Goal: Information Seeking & Learning: Learn about a topic

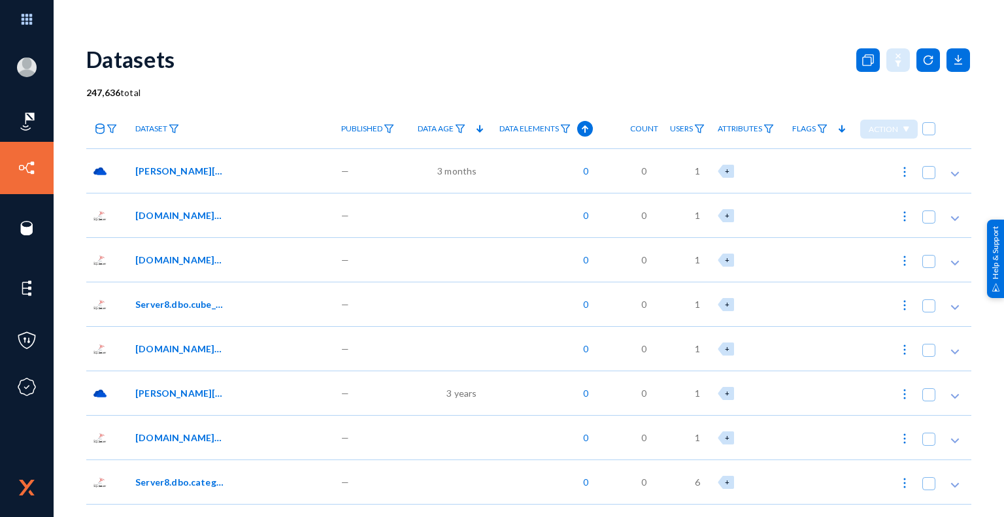
click at [695, 170] on span "1" at bounding box center [697, 171] width 5 height 14
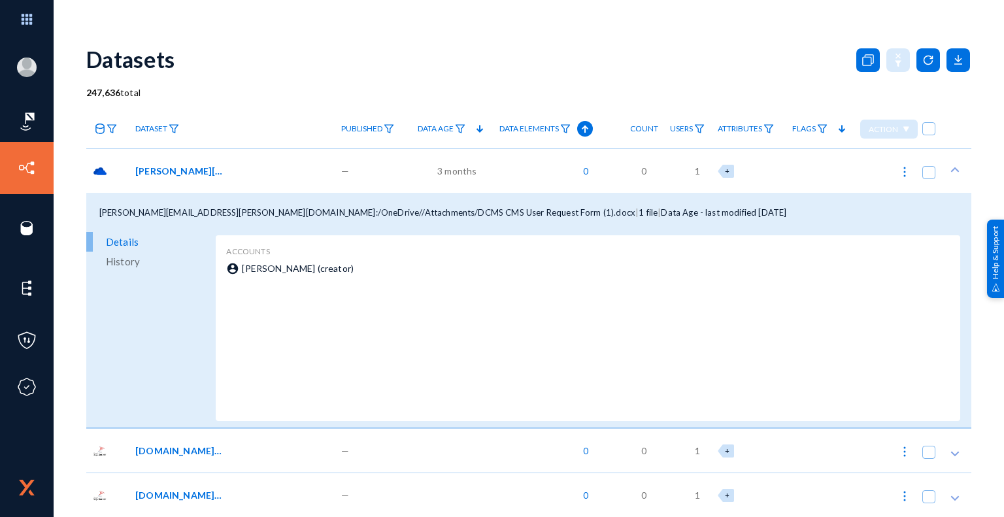
click at [695, 170] on span "1" at bounding box center [697, 171] width 5 height 14
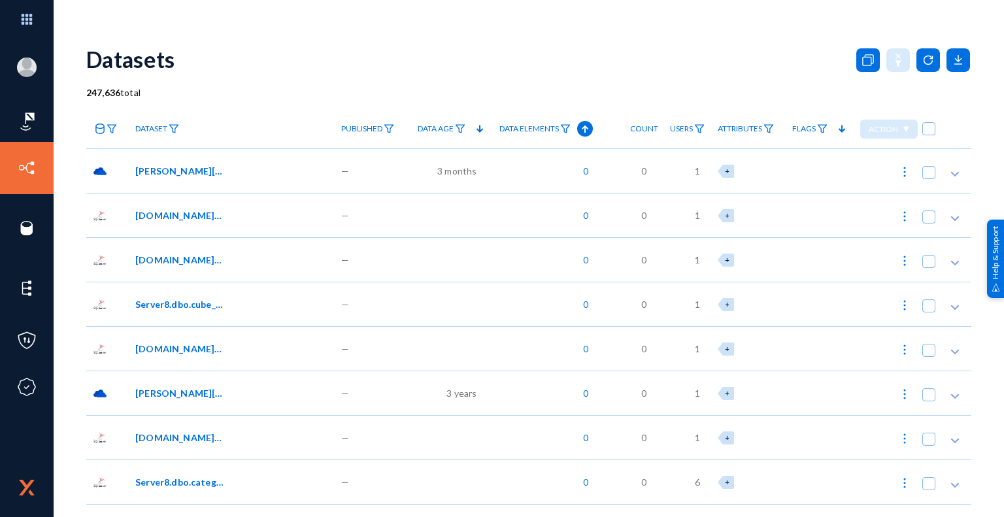
click at [201, 169] on span "[PERSON_NAME][EMAIL_ADDRESS][PERSON_NAME][DOMAIN_NAME]:/OneDrive//Attachments/D…" at bounding box center [179, 171] width 88 height 14
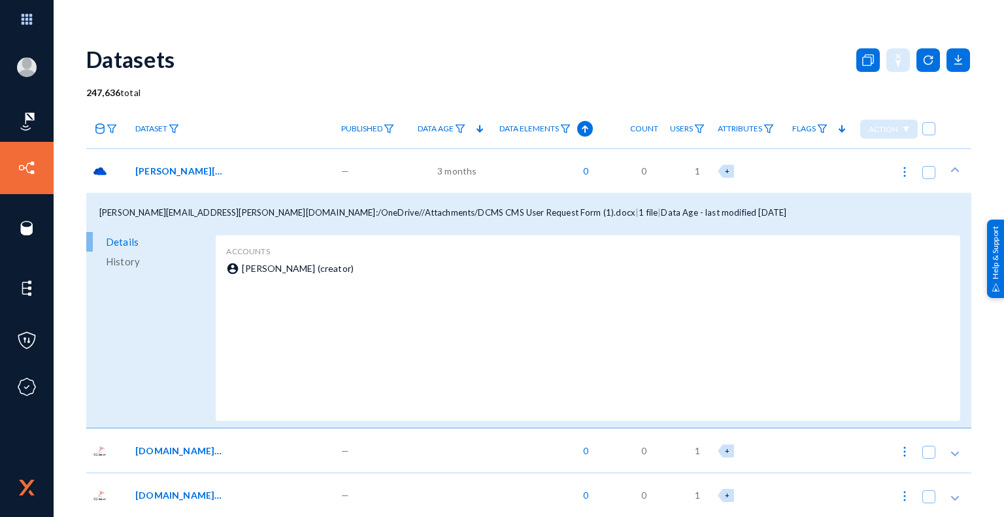
click at [201, 169] on span "[PERSON_NAME][EMAIL_ADDRESS][PERSON_NAME][DOMAIN_NAME]:/OneDrive//Attachments/D…" at bounding box center [179, 171] width 88 height 14
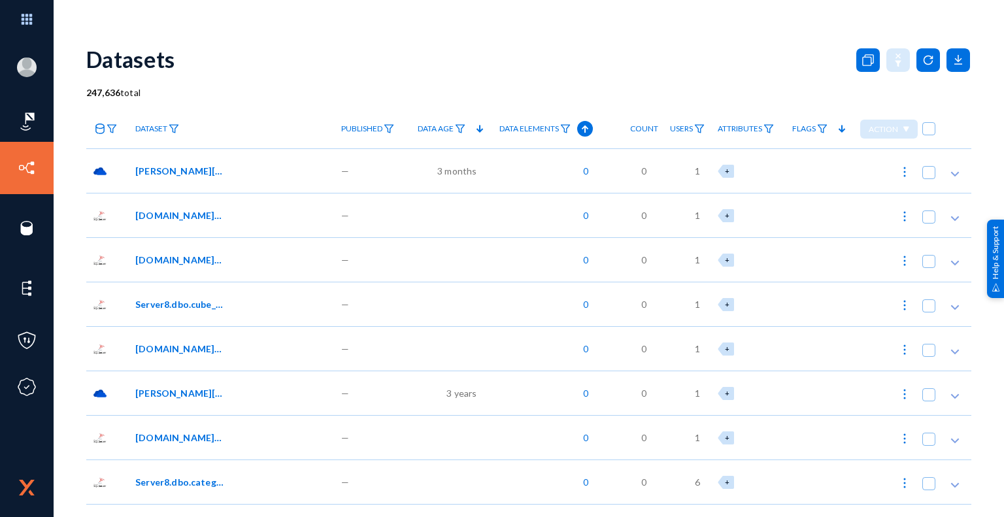
click at [449, 167] on span "3 months" at bounding box center [456, 171] width 39 height 14
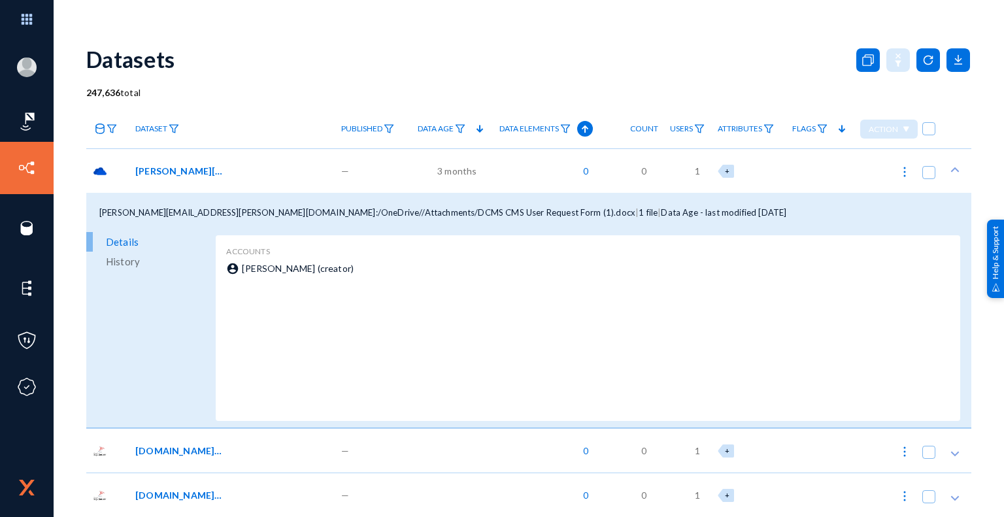
click at [449, 171] on span "3 months" at bounding box center [456, 171] width 39 height 14
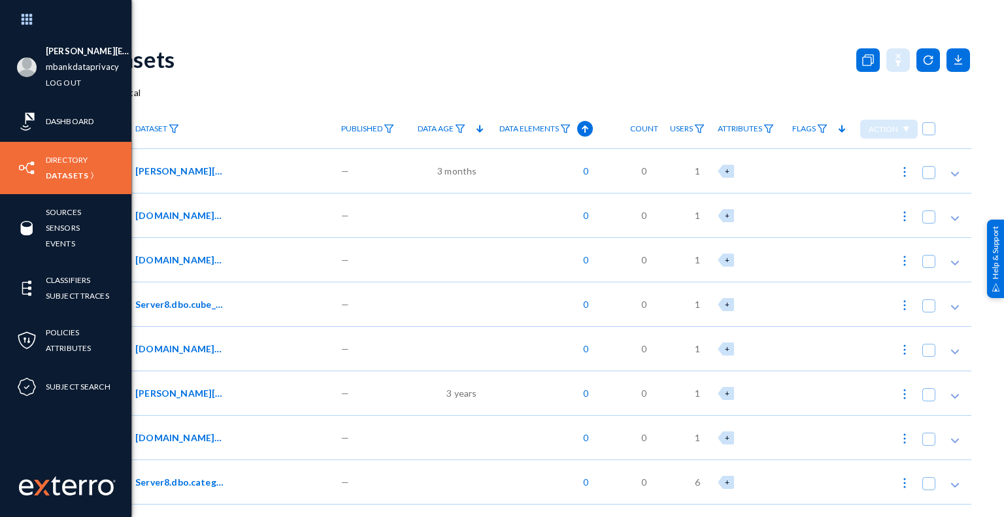
drag, startPoint x: 77, startPoint y: 159, endPoint x: 118, endPoint y: 190, distance: 52.3
click at [77, 159] on link "Directory" at bounding box center [67, 159] width 42 height 15
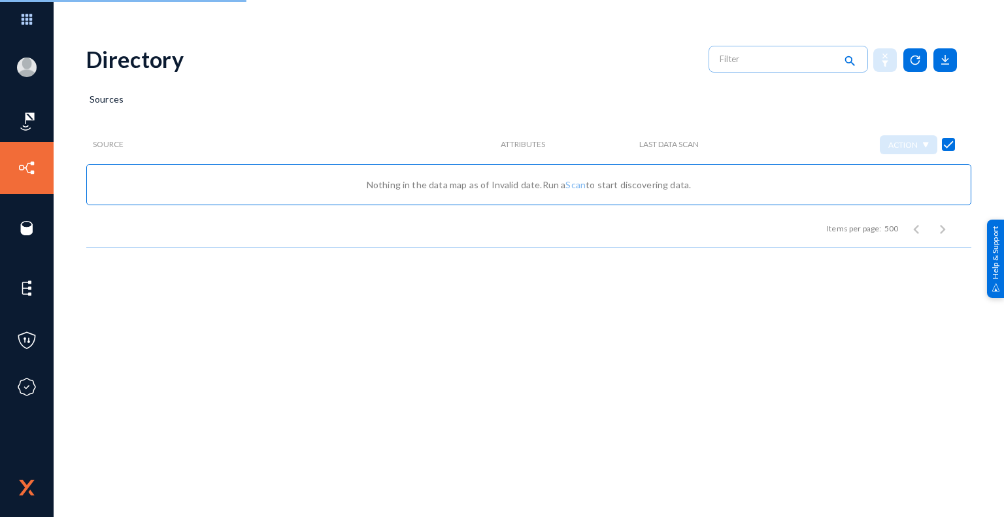
checkbox input "false"
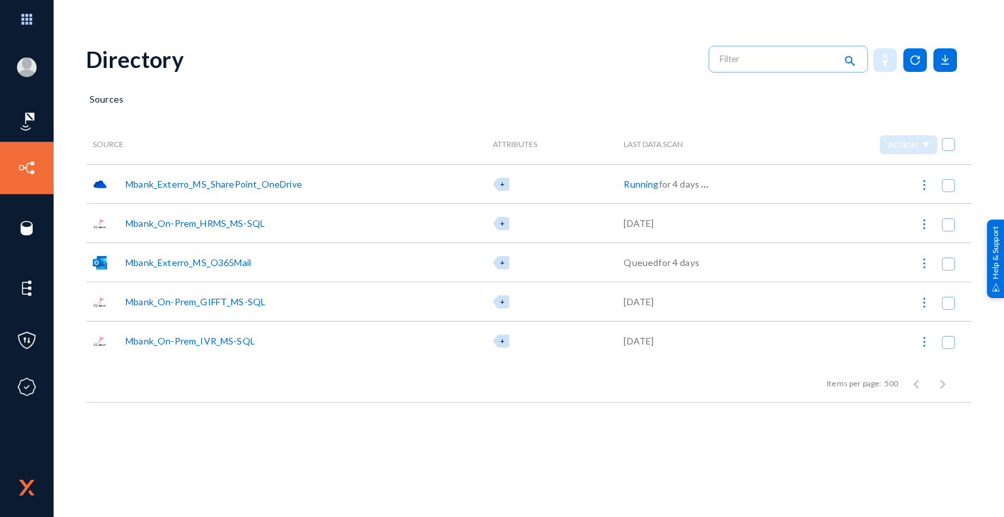
click at [282, 182] on div "Mbank_Exterro_MS_SharePoint_OneDrive" at bounding box center [214, 184] width 177 height 14
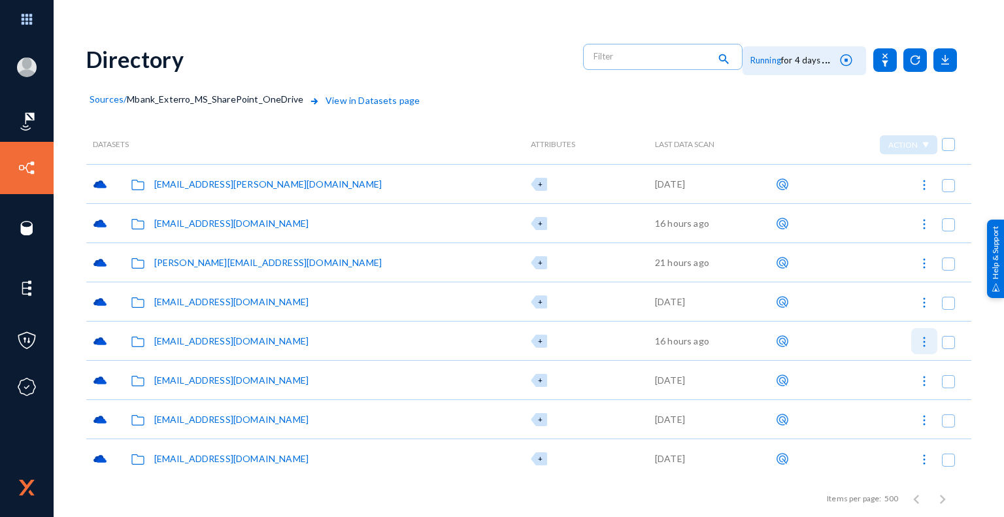
click at [919, 342] on img at bounding box center [924, 341] width 13 height 13
checkbox input "true"
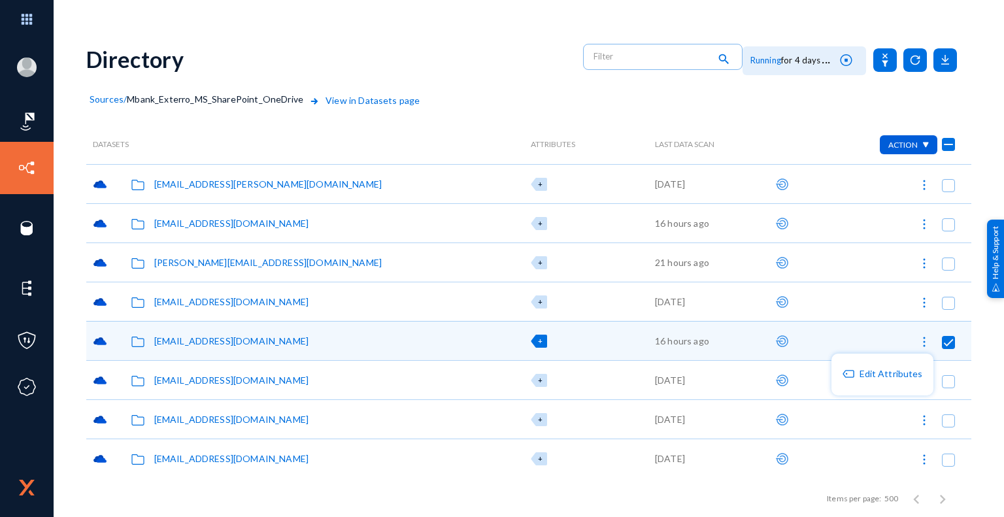
click at [228, 343] on div at bounding box center [502, 258] width 1004 height 517
click at [250, 339] on div "[EMAIL_ADDRESS][DOMAIN_NAME]" at bounding box center [231, 341] width 154 height 14
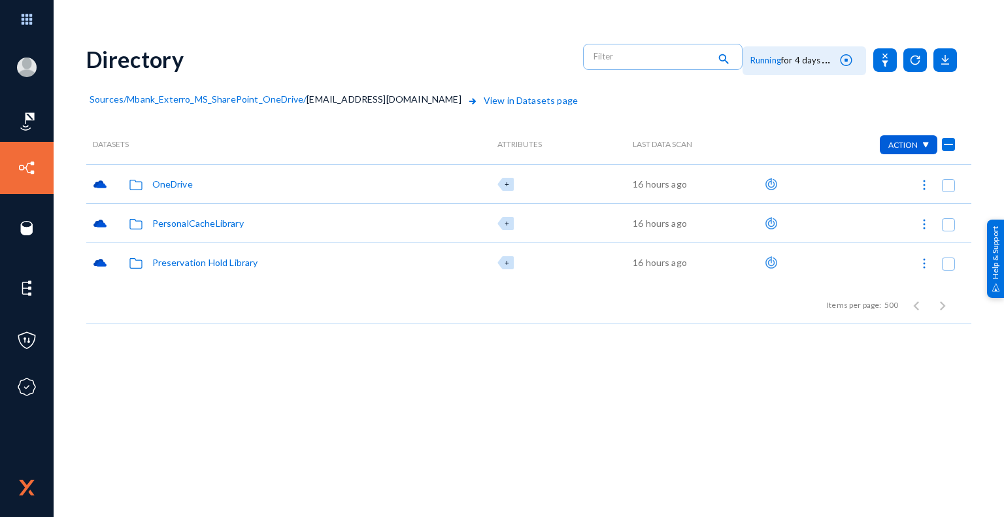
click at [183, 180] on div "OneDrive" at bounding box center [172, 184] width 41 height 14
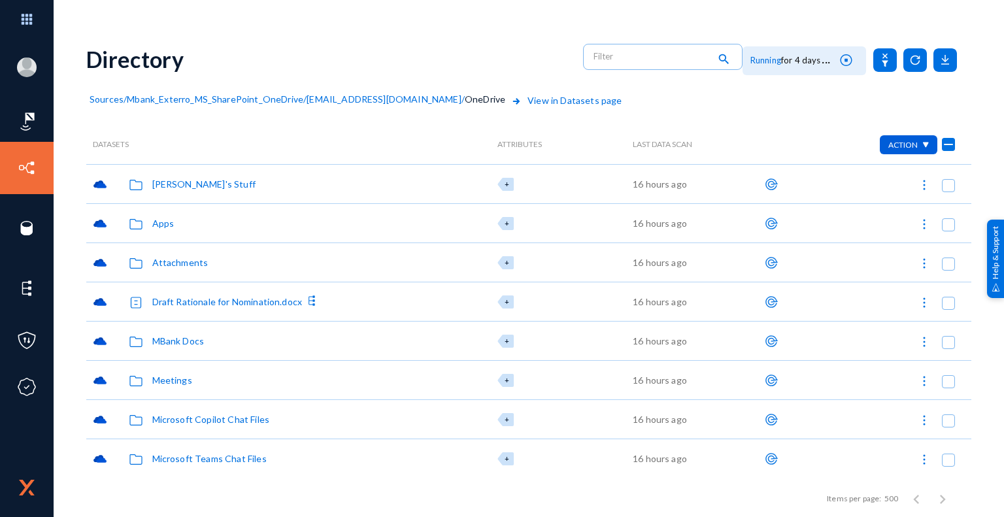
click at [188, 186] on div "[PERSON_NAME]'s Stuff" at bounding box center [203, 184] width 103 height 14
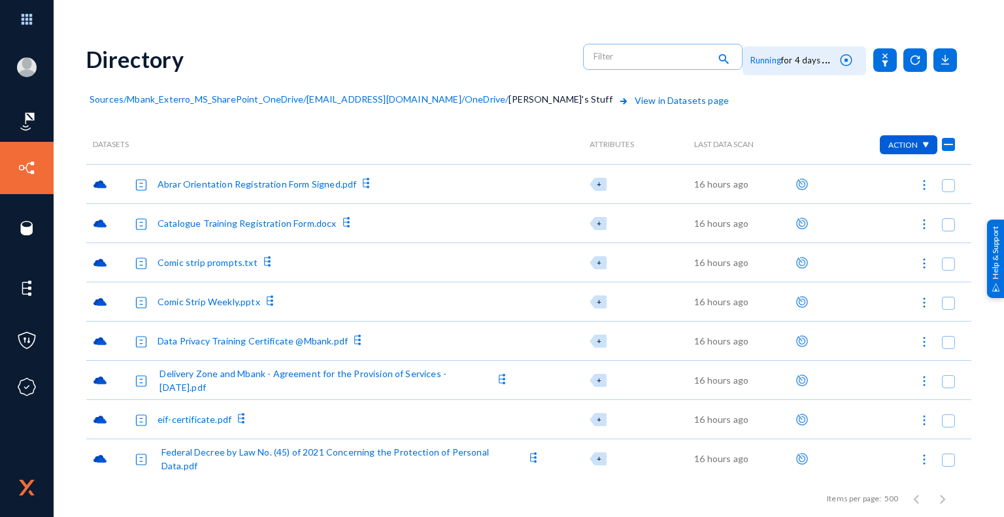
click at [465, 97] on span "OneDrive" at bounding box center [485, 99] width 41 height 11
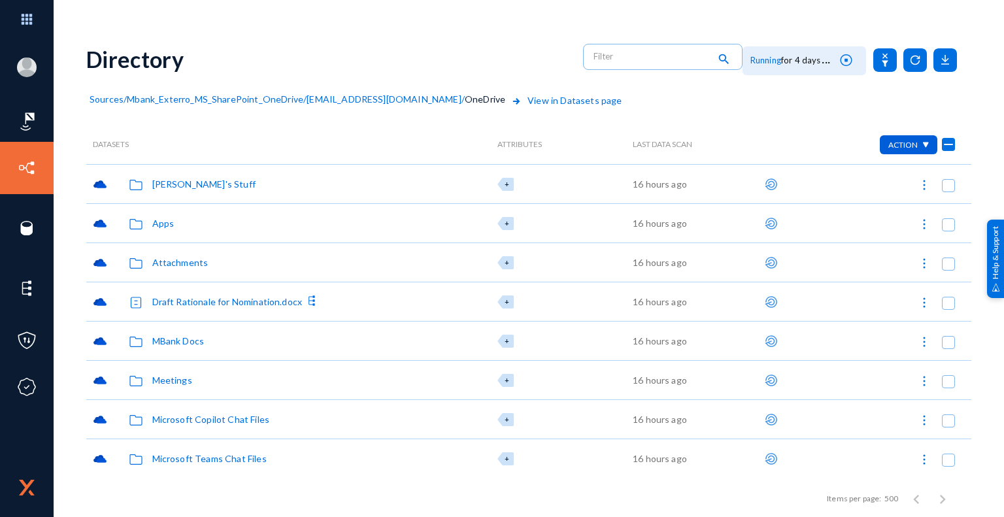
click at [109, 98] on span "Sources" at bounding box center [107, 99] width 34 height 11
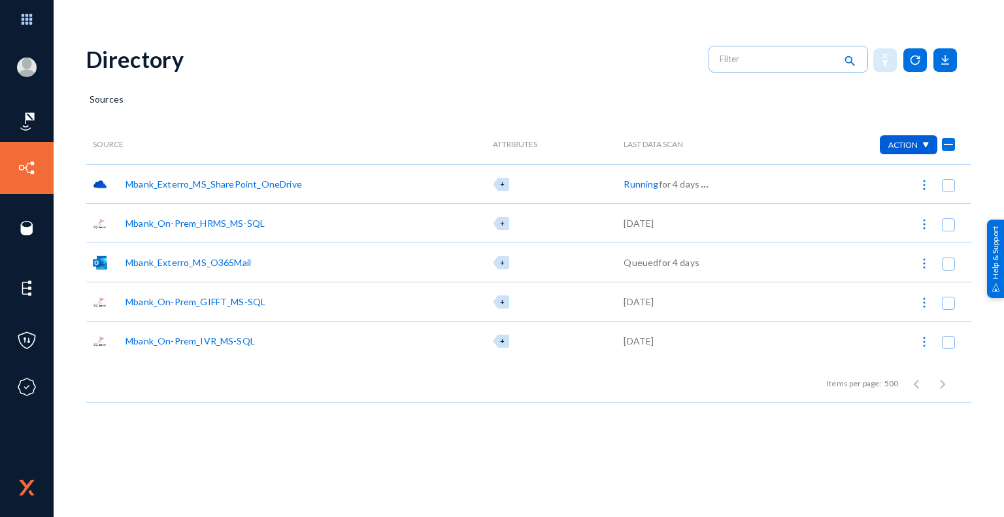
click at [266, 185] on div "Mbank_Exterro_MS_SharePoint_OneDrive" at bounding box center [214, 184] width 177 height 14
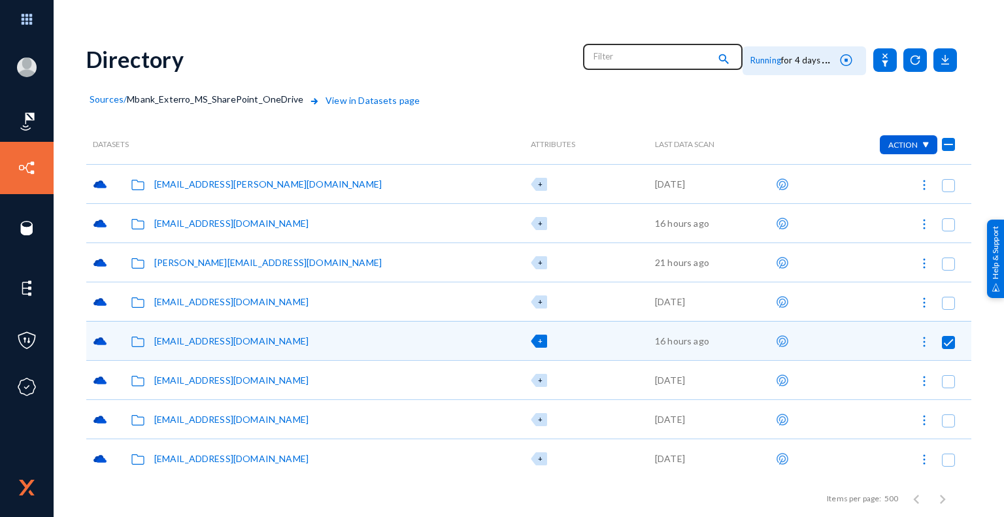
click at [625, 58] on input "text" at bounding box center [651, 56] width 115 height 20
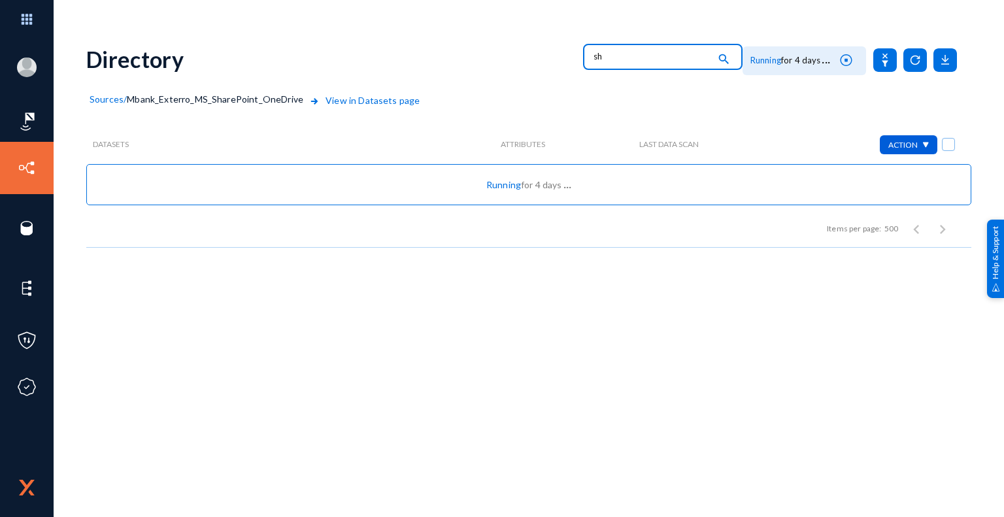
type input "s"
click at [111, 99] on span "Sources" at bounding box center [107, 99] width 34 height 11
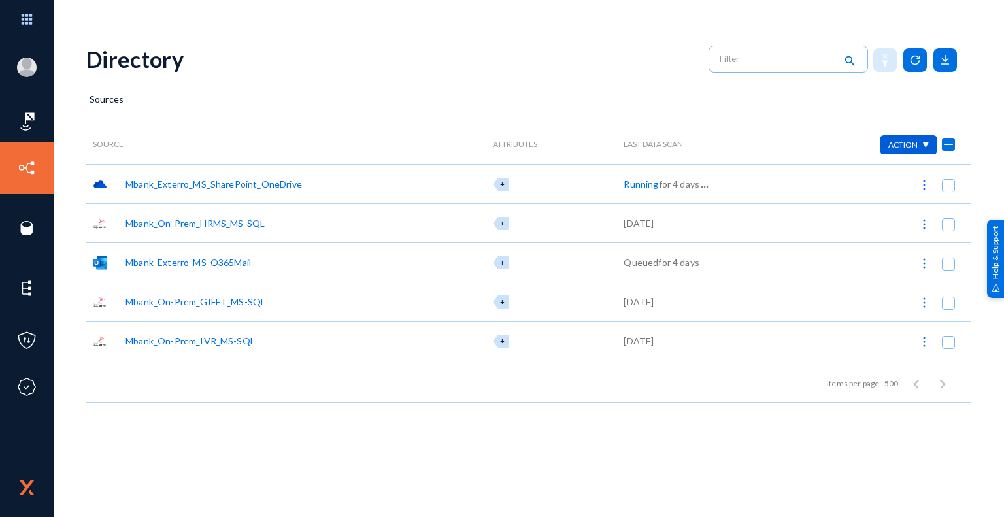
click at [237, 186] on div "Mbank_Exterro_MS_SharePoint_OneDrive" at bounding box center [214, 184] width 177 height 14
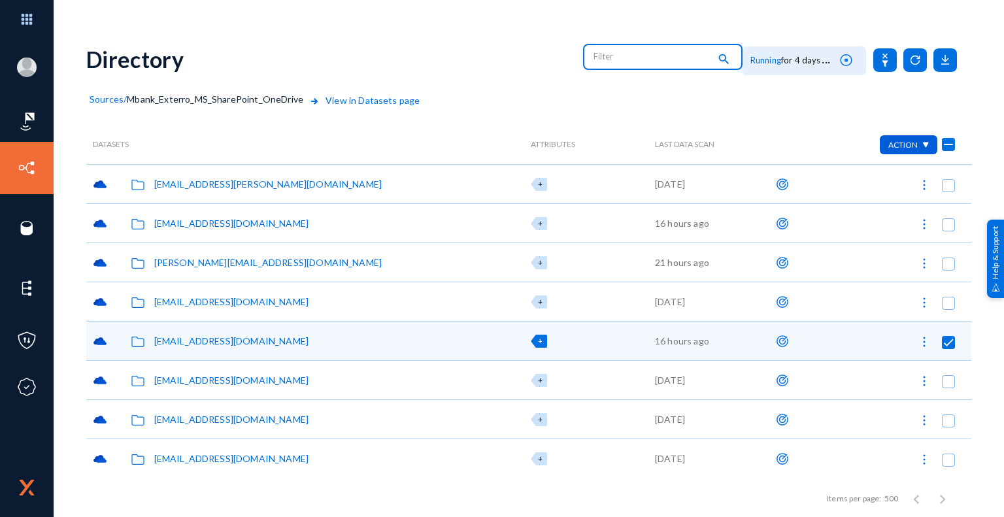
click at [611, 56] on input "text" at bounding box center [651, 56] width 115 height 20
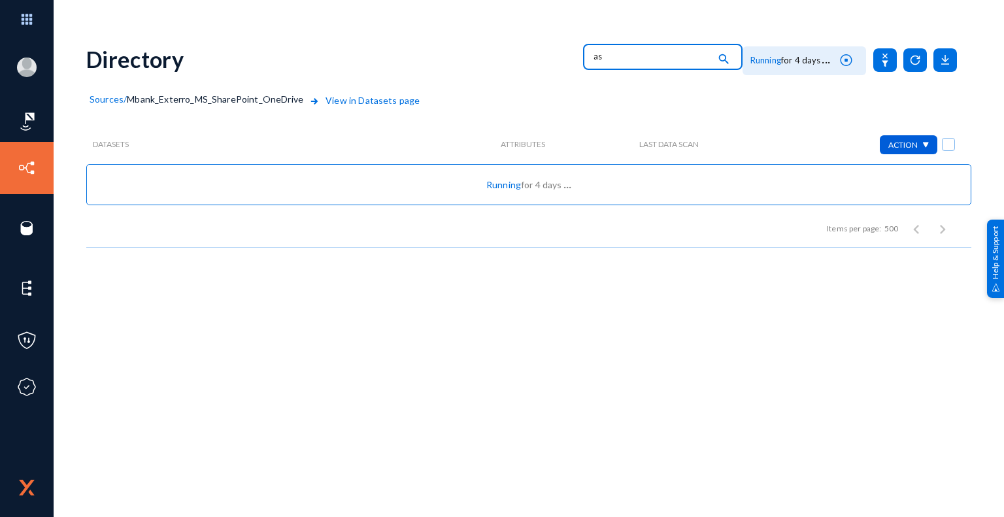
type input "a"
click at [112, 99] on span "Sources" at bounding box center [107, 99] width 34 height 11
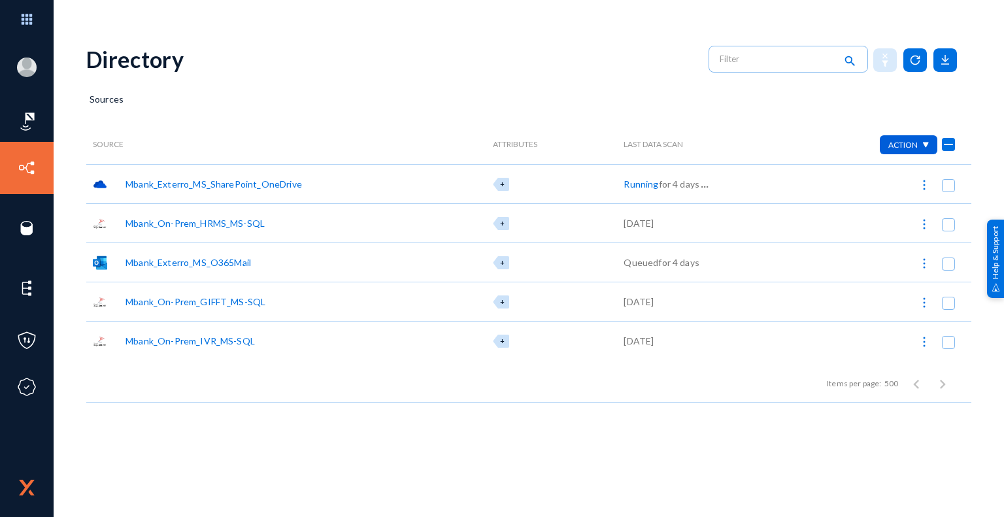
click at [188, 183] on div "Mbank_Exterro_MS_SharePoint_OneDrive" at bounding box center [214, 184] width 177 height 14
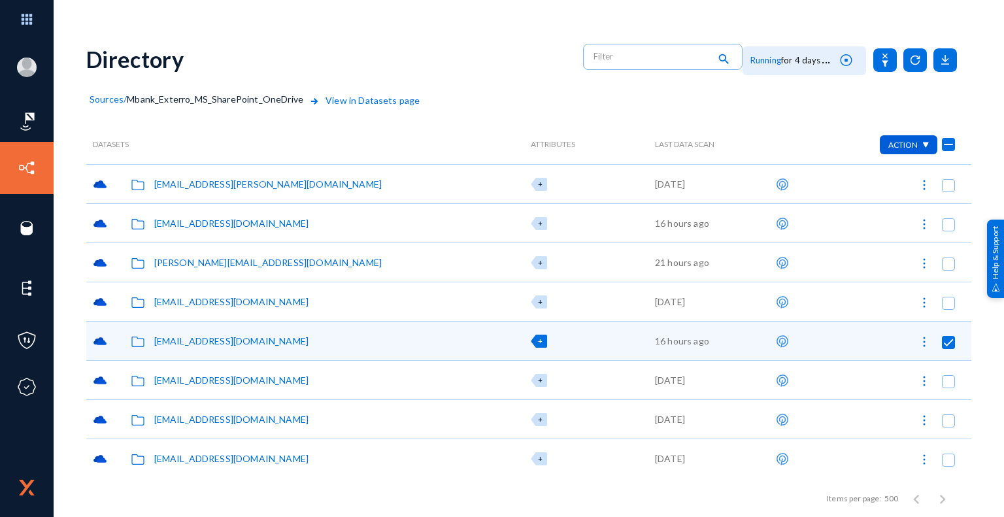
click at [222, 342] on div "[EMAIL_ADDRESS][DOMAIN_NAME]" at bounding box center [231, 341] width 154 height 14
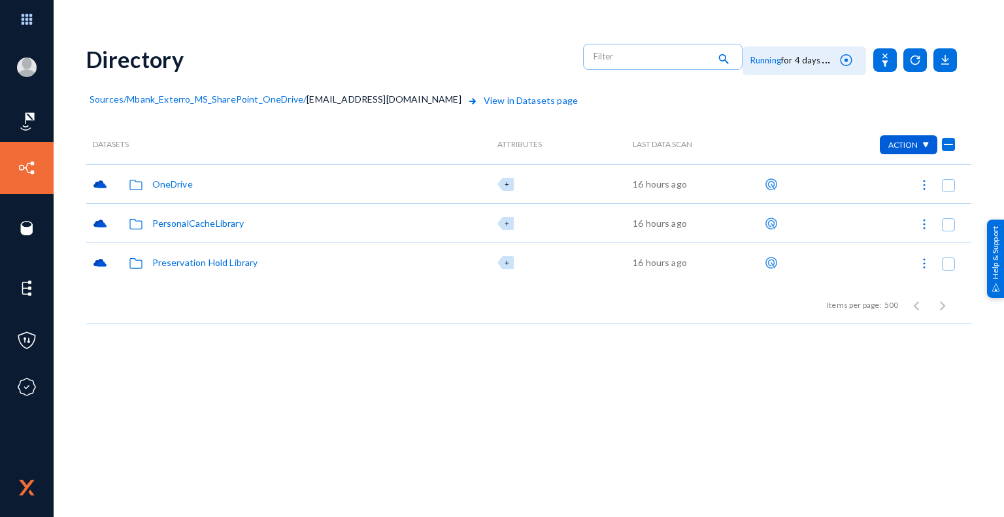
click at [216, 222] on div "PersonalCacheLibrary" at bounding box center [198, 223] width 92 height 14
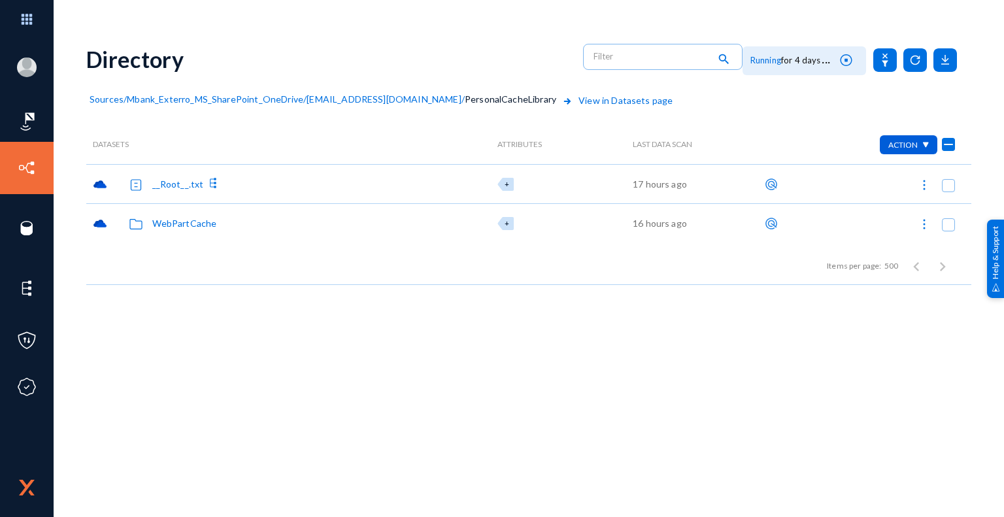
click at [194, 222] on div "WebPartCache" at bounding box center [184, 223] width 65 height 14
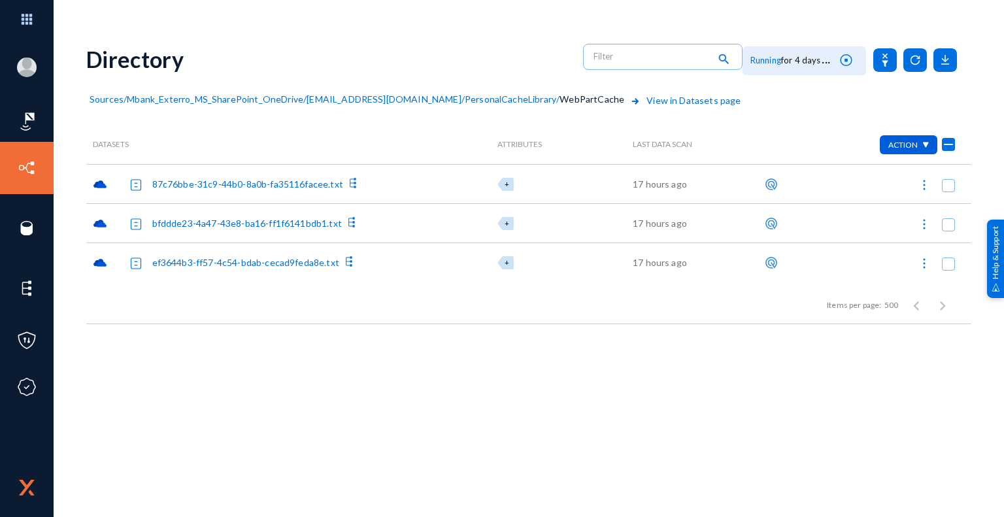
click at [234, 185] on div "87c76bbe-31c9-44b0-8a0b-fa35116facee.txt" at bounding box center [247, 184] width 191 height 14
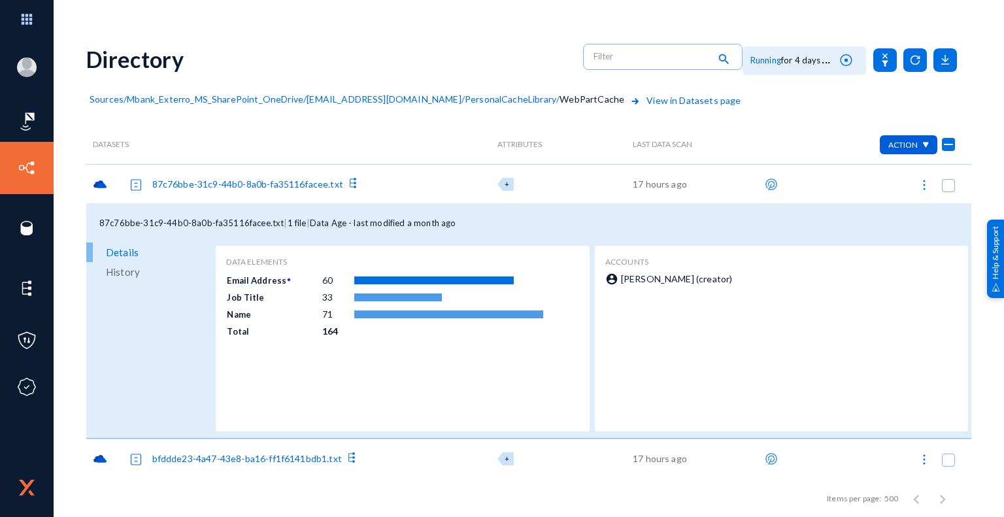
click at [318, 184] on div "87c76bbe-31c9-44b0-8a0b-fa35116facee.txt" at bounding box center [247, 184] width 191 height 14
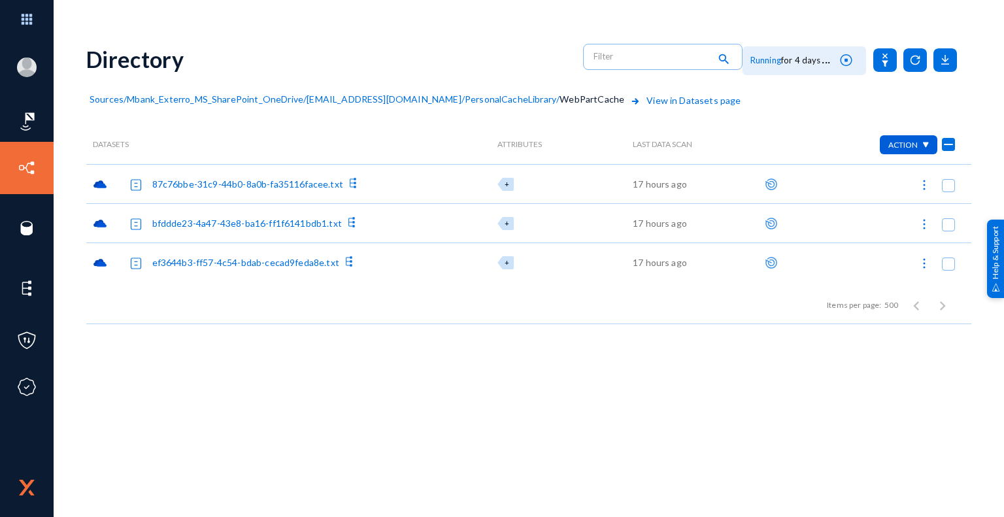
click at [318, 184] on div "87c76bbe-31c9-44b0-8a0b-fa35116facee.txt" at bounding box center [247, 184] width 191 height 14
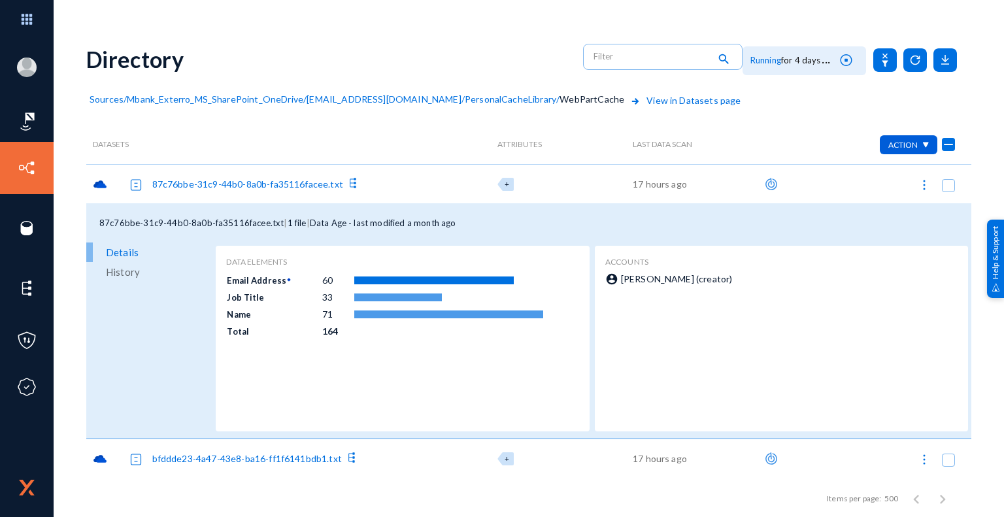
click at [351, 182] on icon at bounding box center [353, 183] width 13 height 13
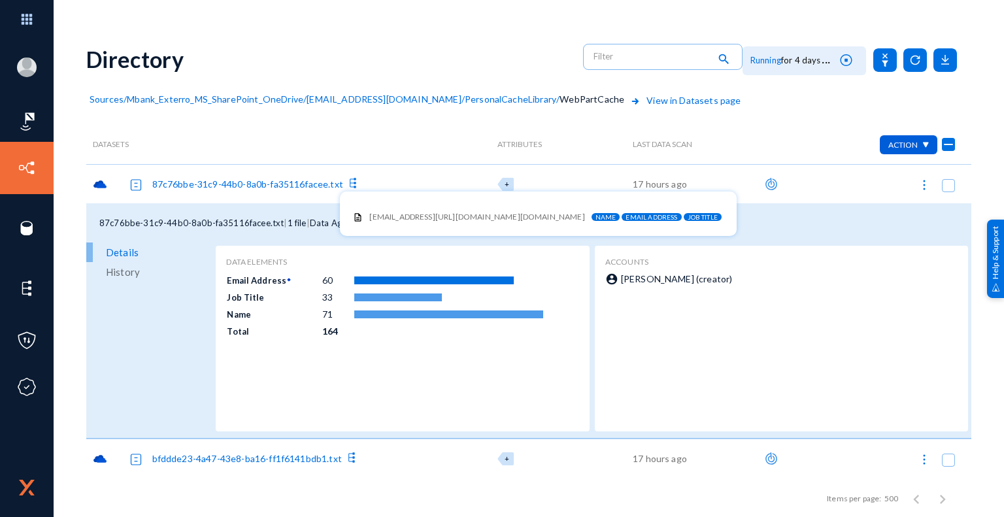
click at [395, 135] on div at bounding box center [502, 258] width 1004 height 517
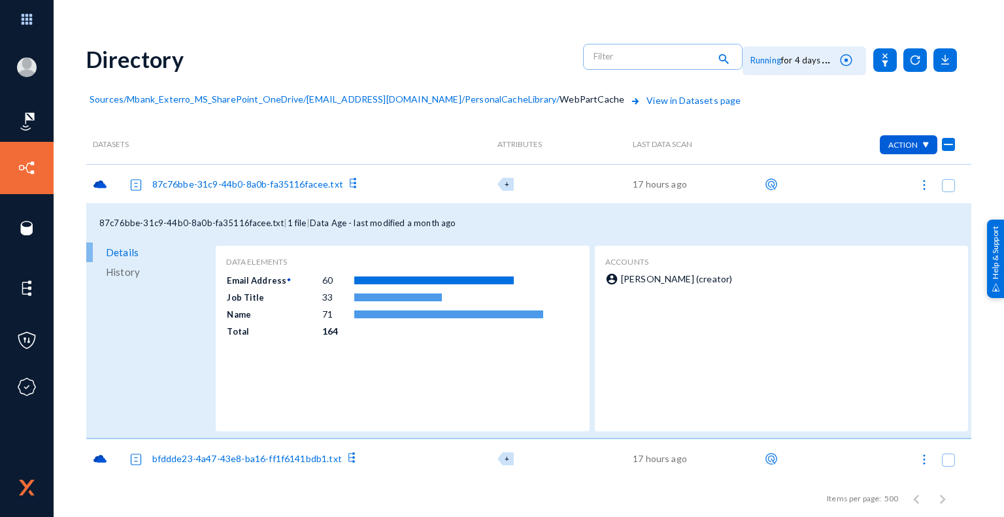
click at [114, 101] on span "Sources" at bounding box center [107, 99] width 34 height 11
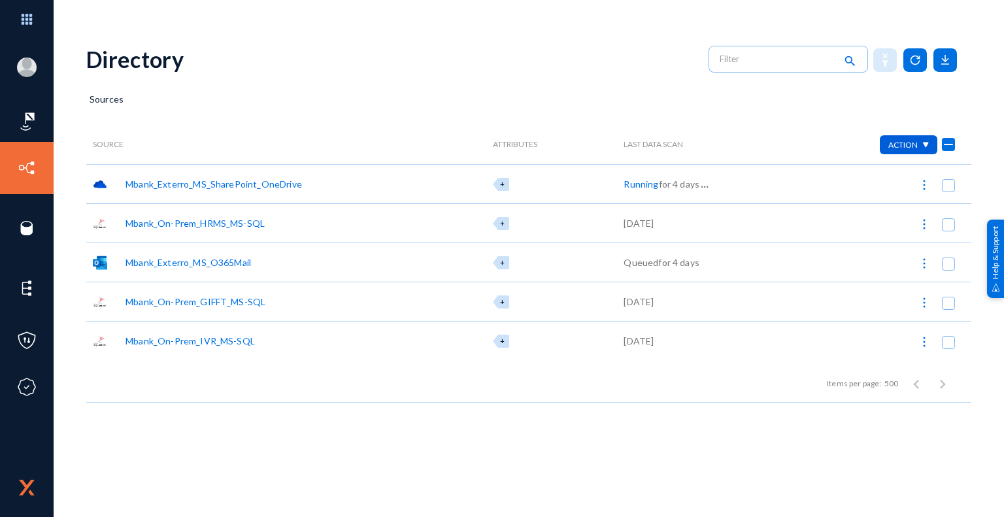
click at [247, 182] on div "Mbank_Exterro_MS_SharePoint_OneDrive" at bounding box center [214, 184] width 177 height 14
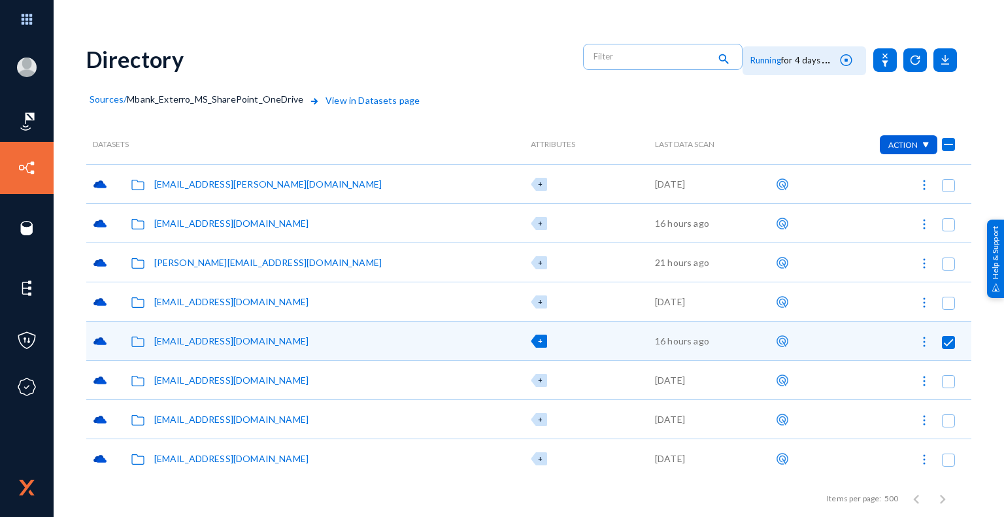
click at [190, 339] on div "[EMAIL_ADDRESS][DOMAIN_NAME]" at bounding box center [231, 341] width 154 height 14
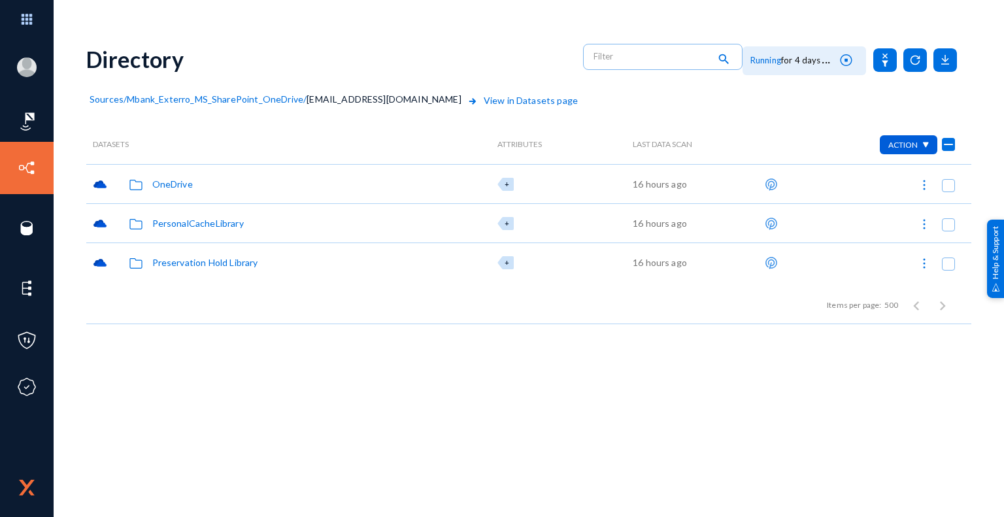
click at [179, 184] on div "OneDrive" at bounding box center [172, 184] width 41 height 14
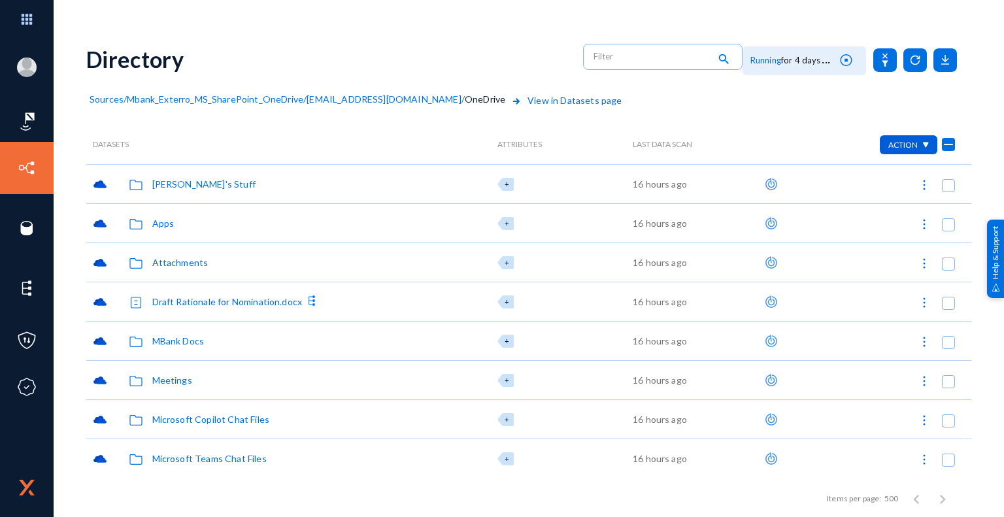
click at [188, 339] on div "MBank Docs" at bounding box center [178, 341] width 52 height 14
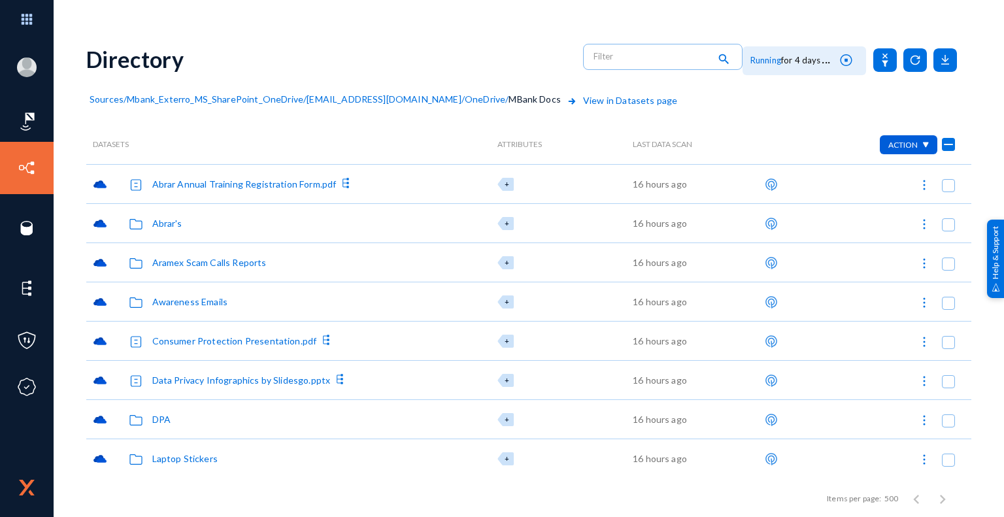
click at [175, 225] on div "Abrar's" at bounding box center [167, 223] width 30 height 14
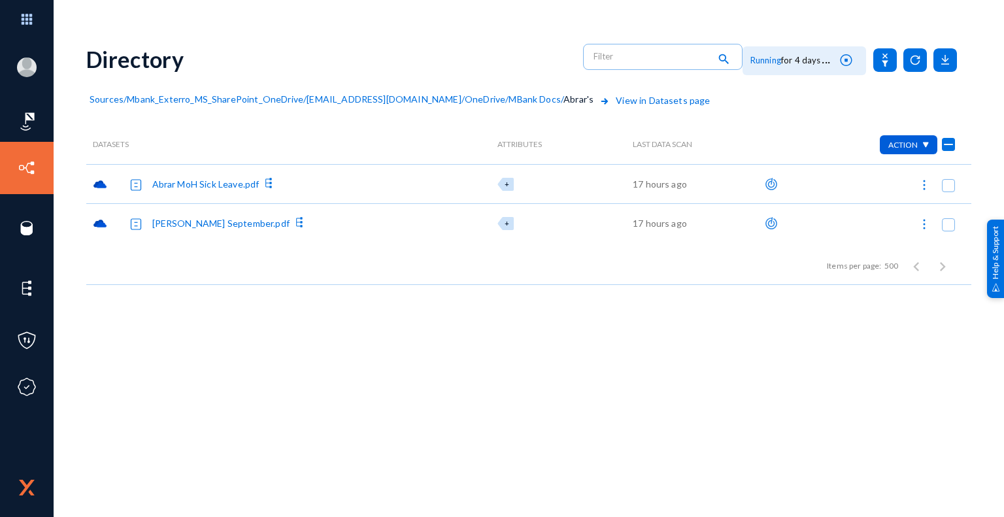
click at [509, 98] on span "MBank Docs" at bounding box center [535, 99] width 52 height 11
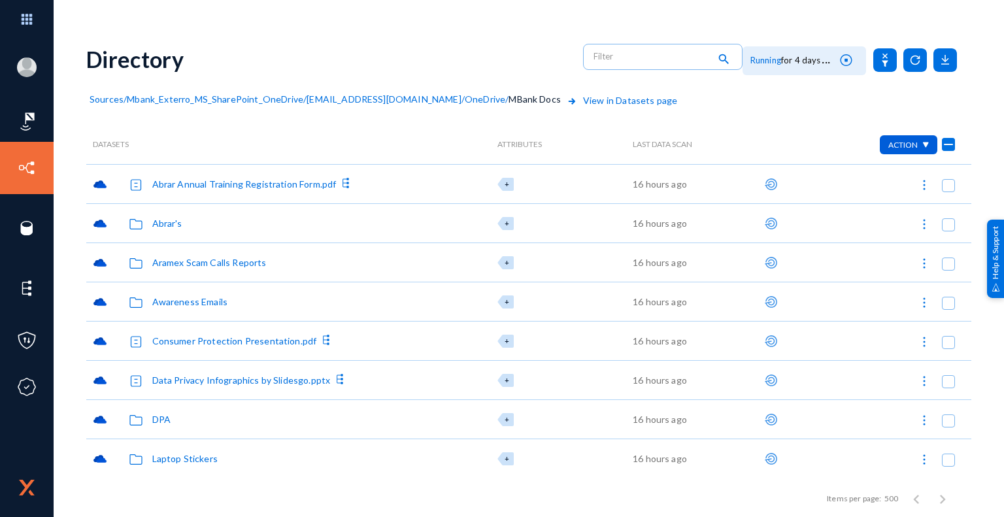
click at [165, 421] on div "DPA" at bounding box center [161, 420] width 18 height 14
click at [165, 184] on div "Aramex" at bounding box center [168, 184] width 32 height 14
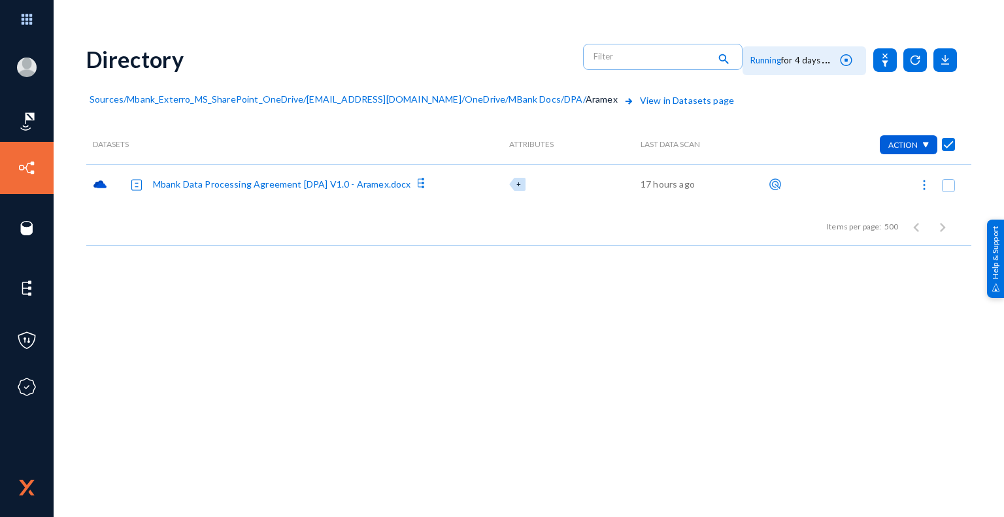
click at [305, 185] on div "Mbank Data Processing Agreement [DPA] V1.0 - Aramex.docx" at bounding box center [282, 184] width 258 height 14
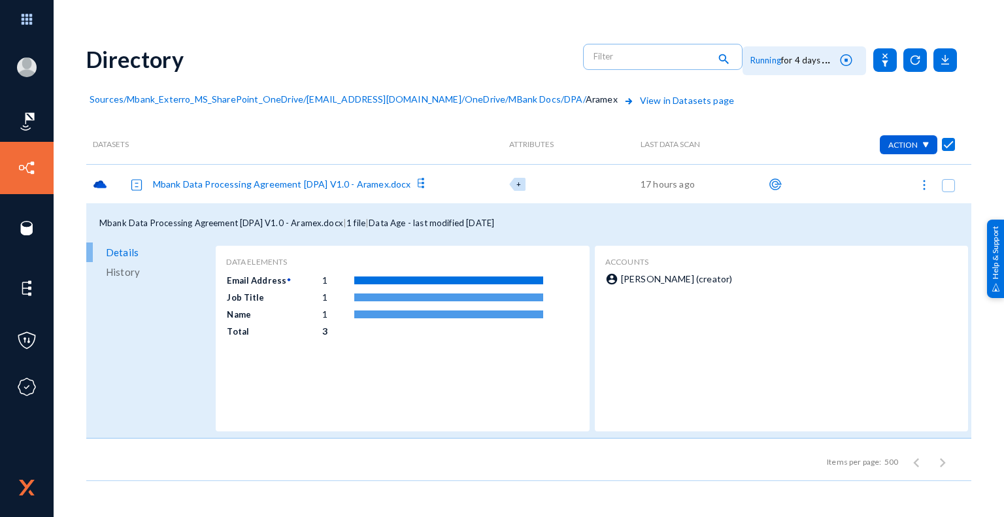
click at [112, 99] on span "Sources" at bounding box center [107, 99] width 34 height 11
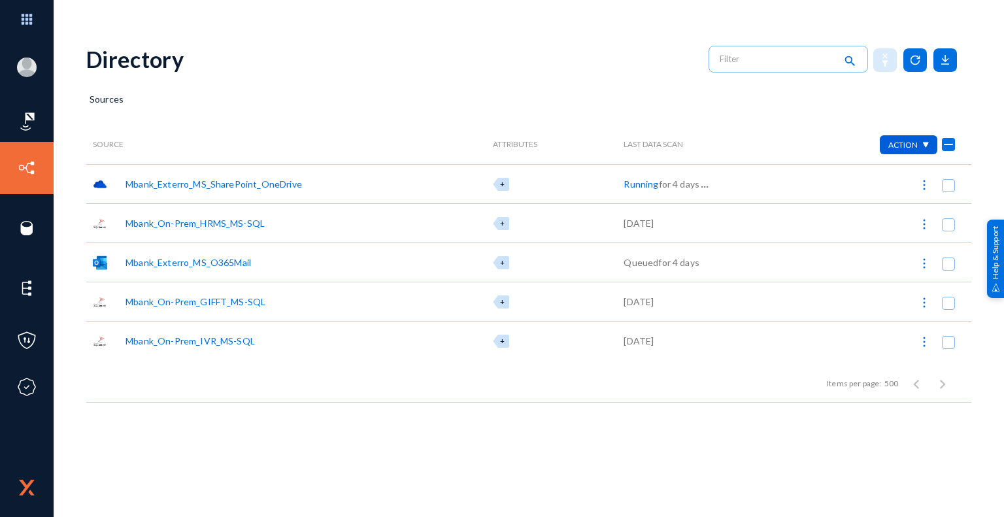
click at [230, 228] on div "Mbank_On-Prem_HRMS_MS-SQL" at bounding box center [195, 223] width 139 height 14
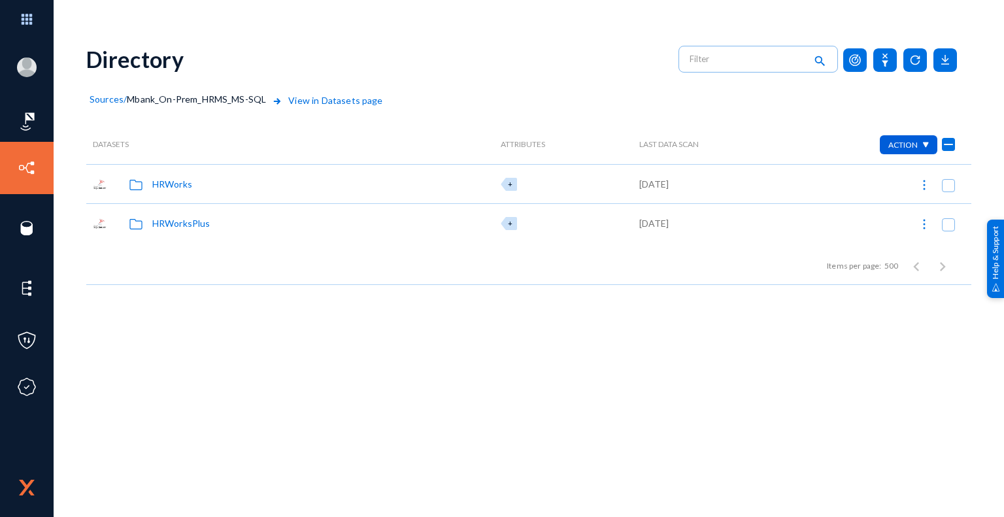
click at [180, 184] on div "HRWorks" at bounding box center [172, 184] width 40 height 14
click at [162, 182] on div "dbo" at bounding box center [160, 184] width 16 height 14
checkbox input "false"
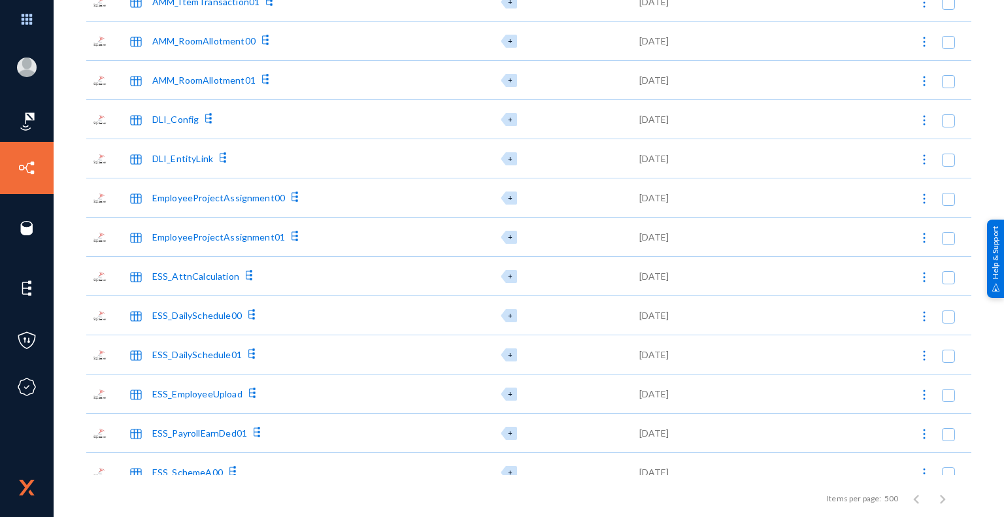
scroll to position [458, 0]
click at [226, 198] on div "EmployeeProjectAssignment00" at bounding box center [218, 197] width 133 height 14
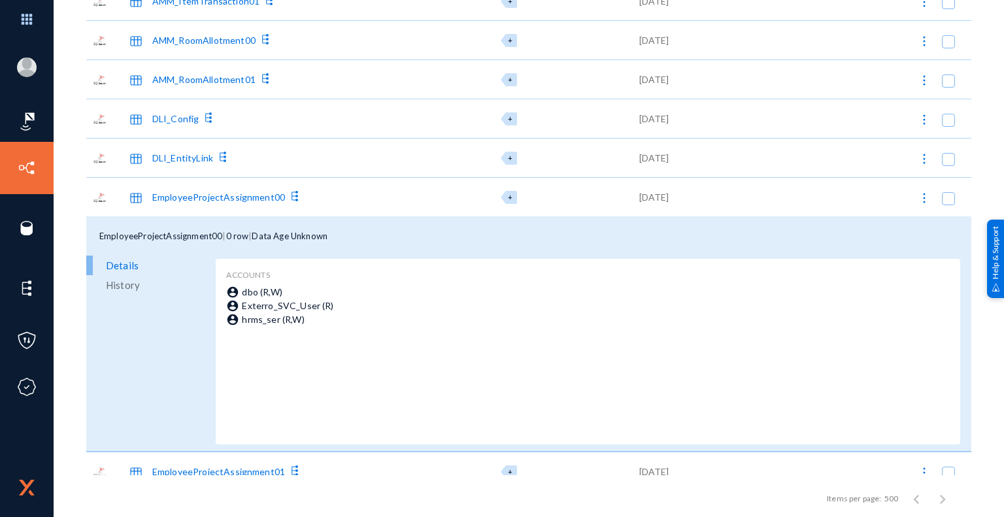
click at [118, 288] on span "History" at bounding box center [123, 285] width 34 height 20
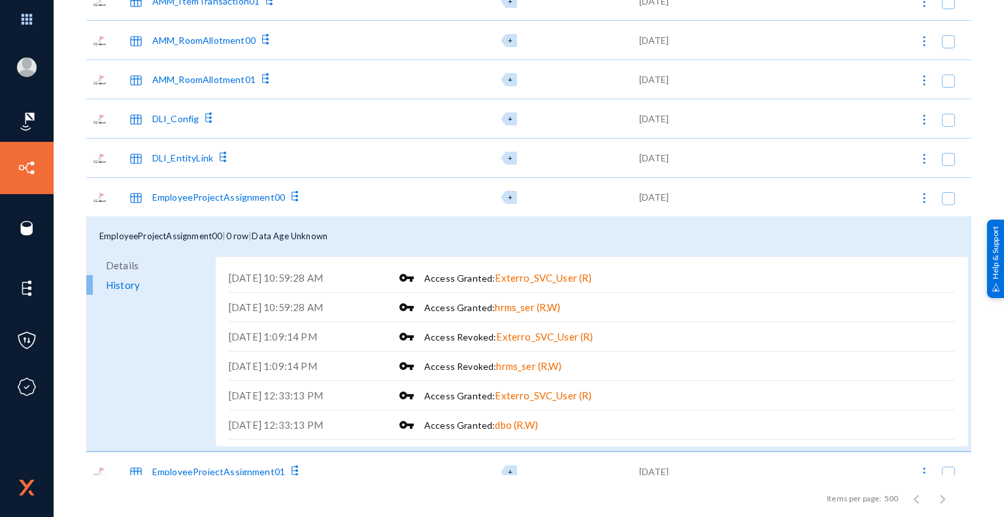
click at [132, 266] on span "Details" at bounding box center [122, 266] width 33 height 20
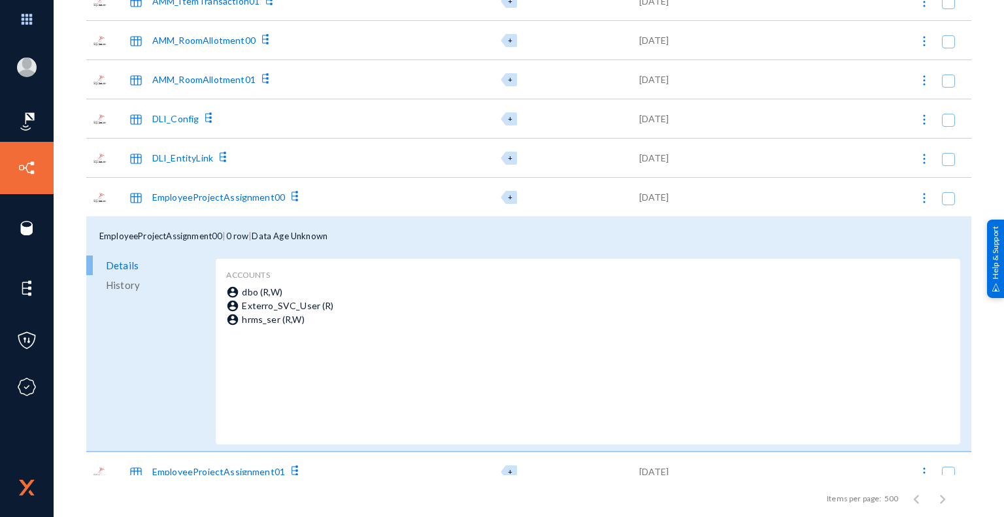
click at [199, 197] on div "EmployeeProjectAssignment00" at bounding box center [218, 197] width 133 height 14
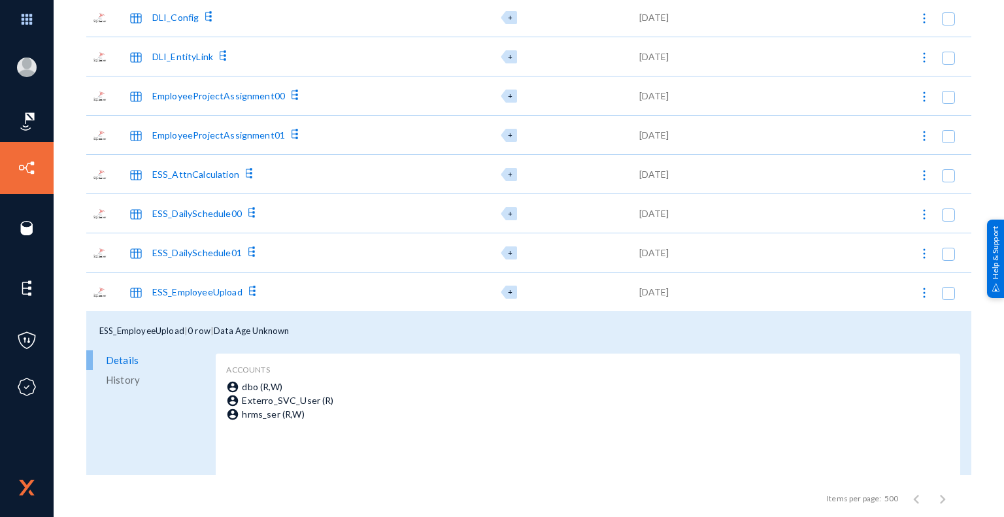
scroll to position [654, 0]
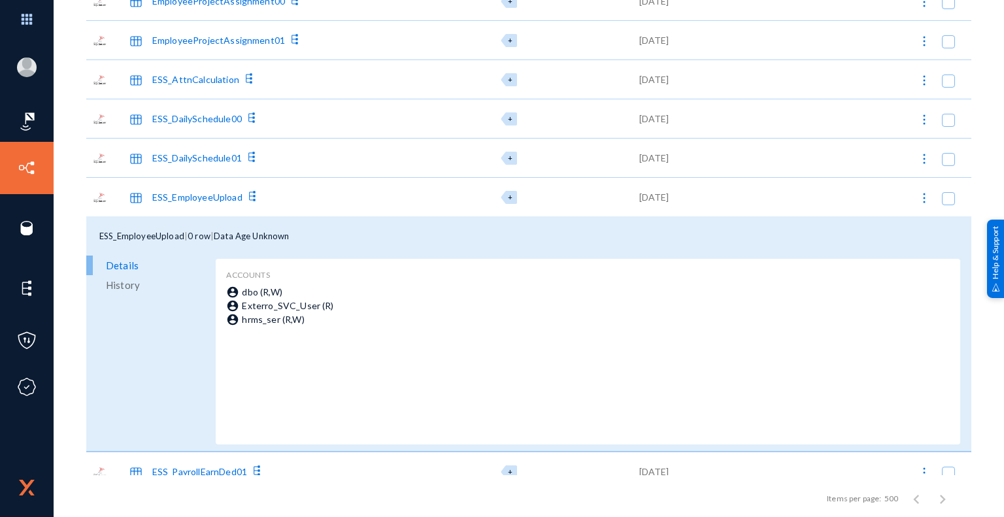
click at [129, 290] on span "History" at bounding box center [123, 285] width 34 height 20
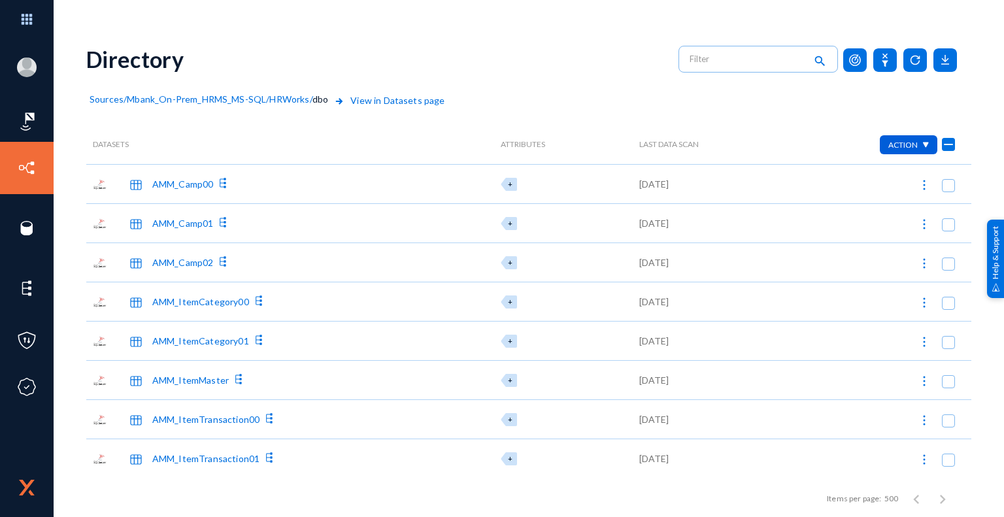
scroll to position [0, 0]
click at [103, 99] on span "Sources" at bounding box center [107, 99] width 34 height 11
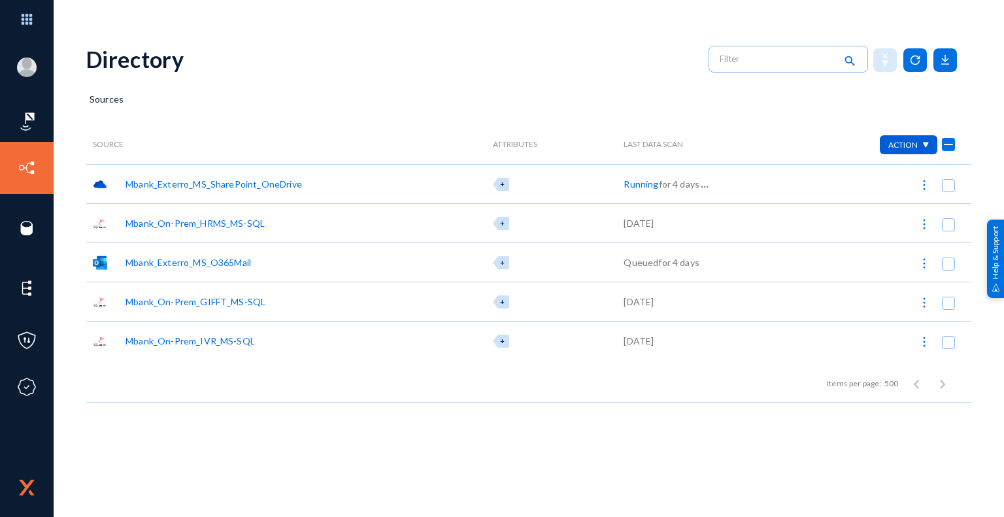
click at [213, 298] on div "Mbank_On-Prem_GIFFT_MS-SQL" at bounding box center [196, 302] width 140 height 14
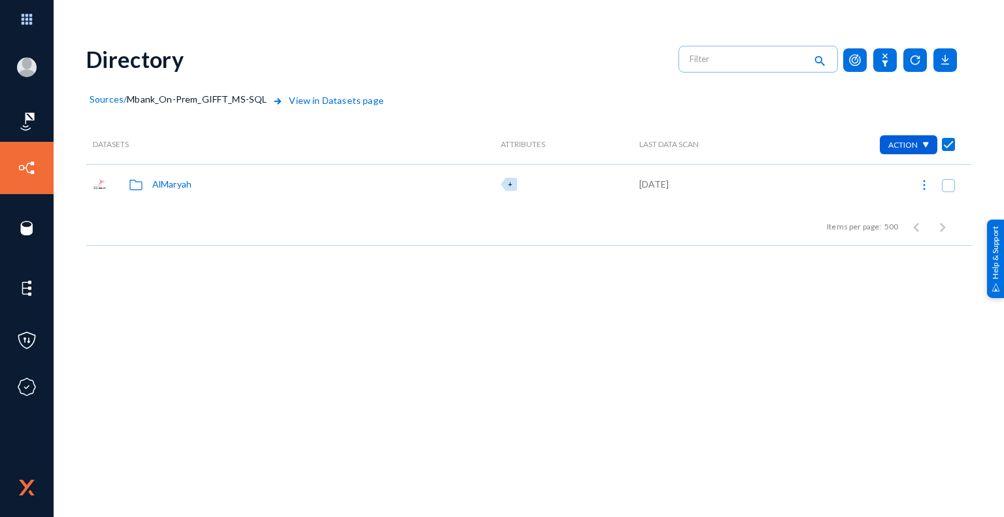
click at [189, 185] on div "AlMaryah" at bounding box center [171, 184] width 39 height 14
click at [159, 183] on div "dbo" at bounding box center [160, 184] width 16 height 14
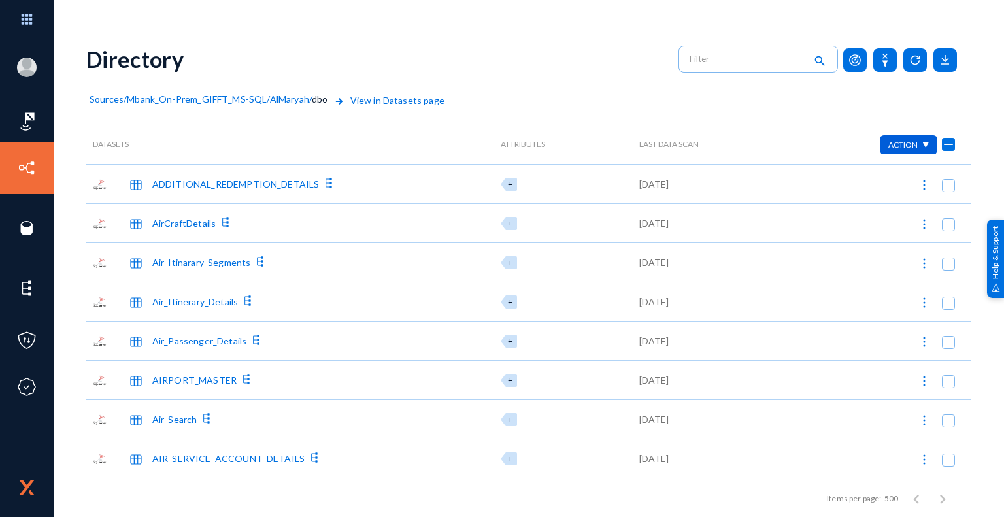
click at [232, 179] on div "ADDITIONAL_REDEMPTION_DETAILS" at bounding box center [235, 184] width 167 height 14
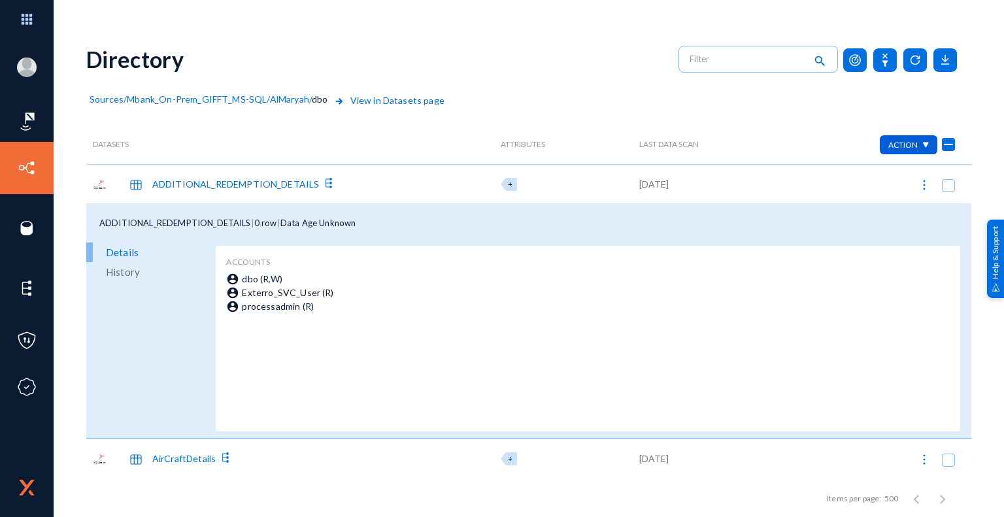
click at [131, 274] on span "History" at bounding box center [123, 272] width 34 height 20
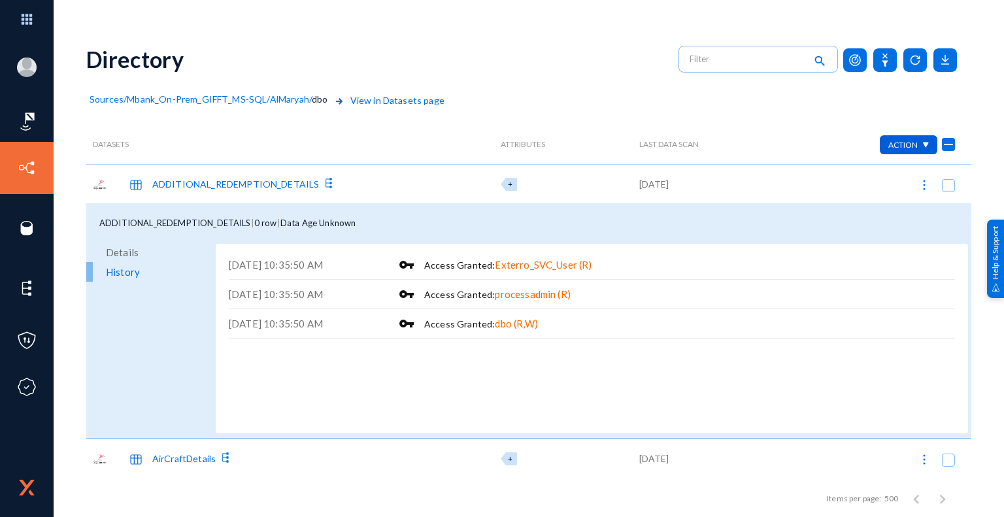
click at [109, 103] on span "Sources" at bounding box center [107, 99] width 34 height 11
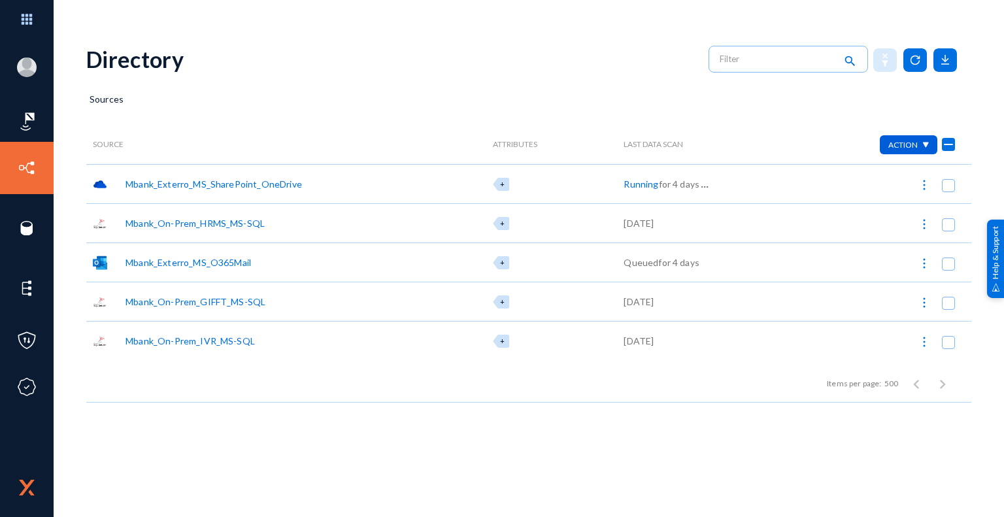
click at [213, 300] on div "Mbank_On-Prem_GIFFT_MS-SQL" at bounding box center [196, 302] width 140 height 14
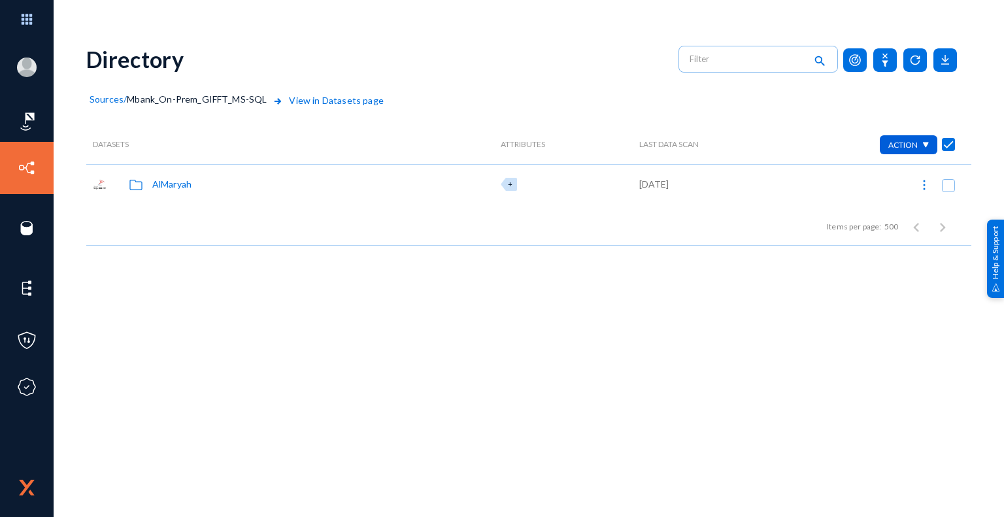
click at [180, 184] on div "AlMaryah" at bounding box center [171, 184] width 39 height 14
click at [157, 186] on div "dbo" at bounding box center [160, 184] width 16 height 14
checkbox input "false"
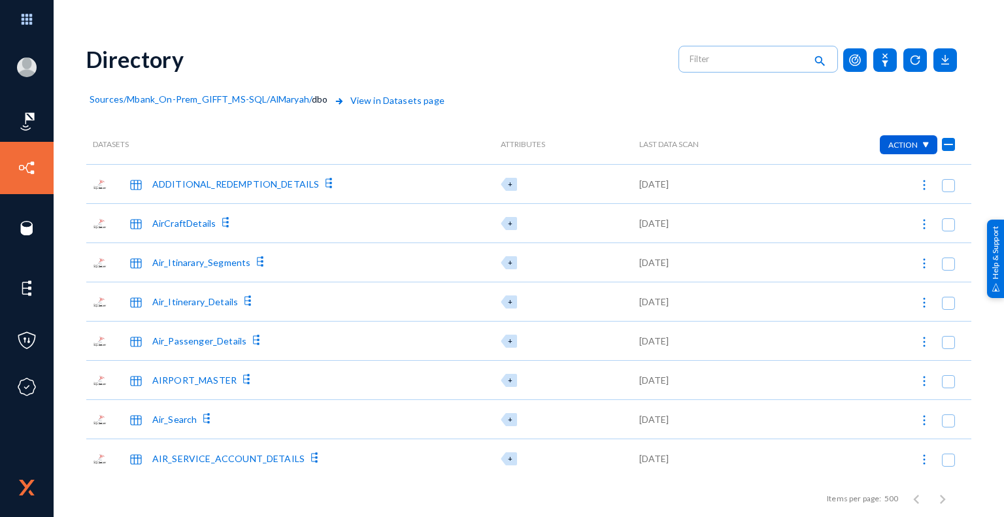
click at [184, 222] on div "AirCraftDetails" at bounding box center [183, 223] width 63 height 14
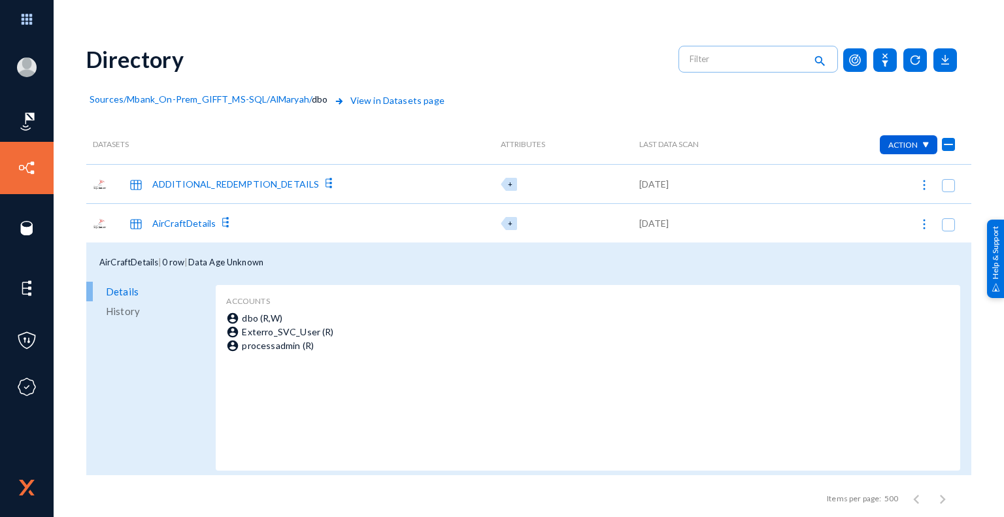
click at [228, 220] on icon at bounding box center [225, 222] width 13 height 13
click at [228, 220] on div at bounding box center [502, 258] width 1004 height 517
click at [181, 226] on div "AirCraftDetails" at bounding box center [183, 223] width 63 height 14
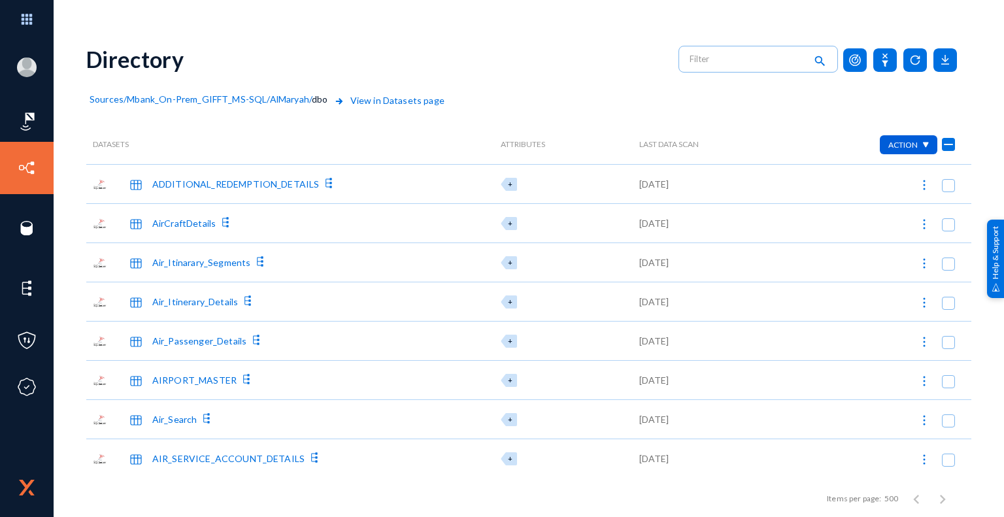
click at [181, 377] on div "AIRPORT_MASTER" at bounding box center [194, 380] width 84 height 14
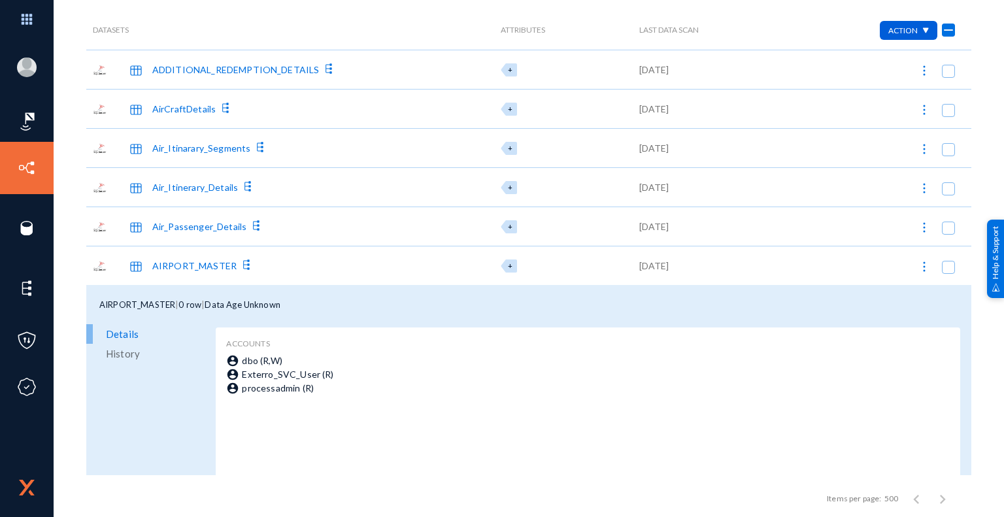
scroll to position [196, 0]
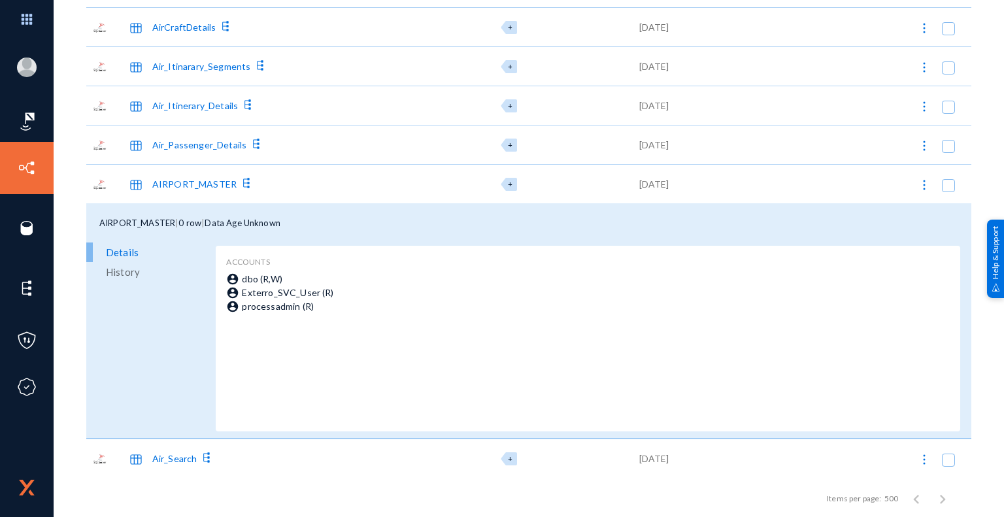
click at [202, 185] on div "AIRPORT_MASTER" at bounding box center [194, 184] width 84 height 14
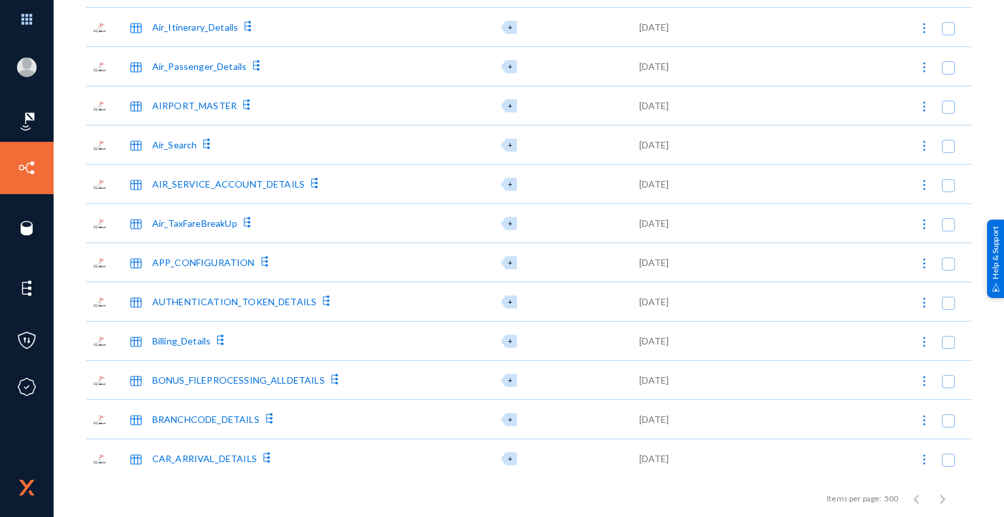
scroll to position [392, 0]
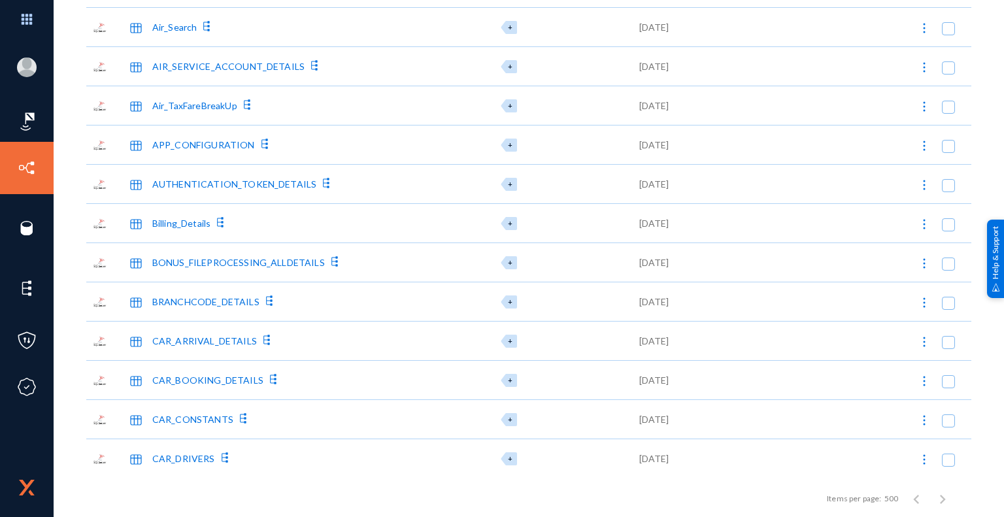
click at [213, 339] on div "CAR_ARRIVAL_DETAILS" at bounding box center [204, 341] width 105 height 14
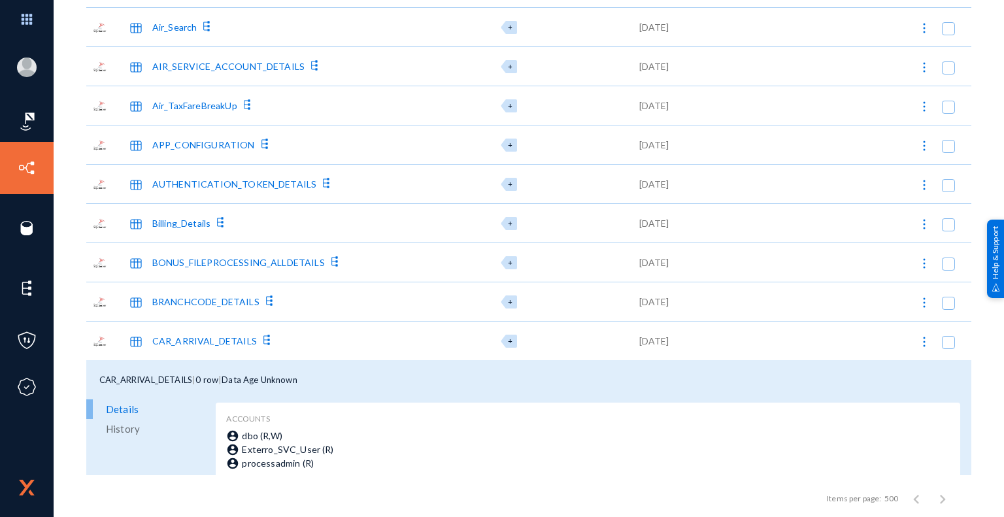
click at [214, 337] on div "CAR_ARRIVAL_DETAILS" at bounding box center [204, 341] width 105 height 14
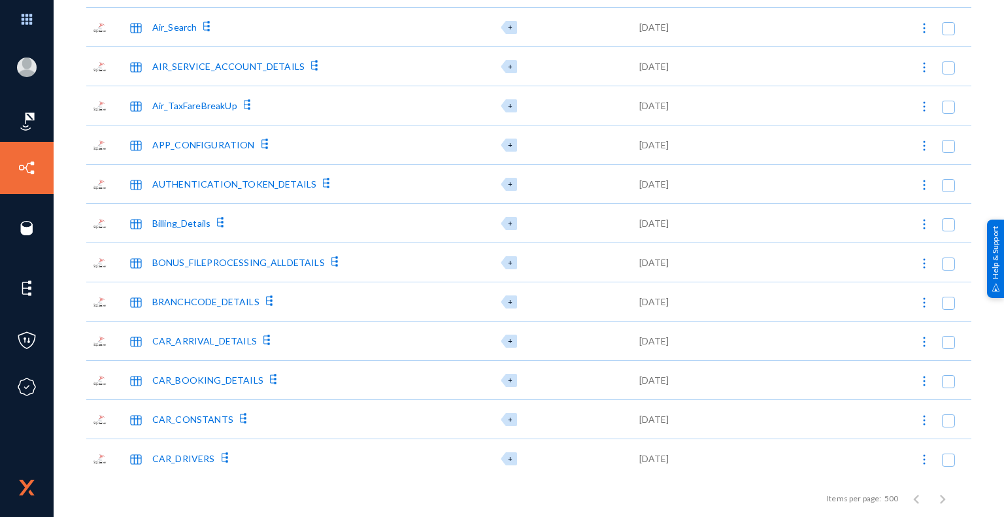
scroll to position [850, 0]
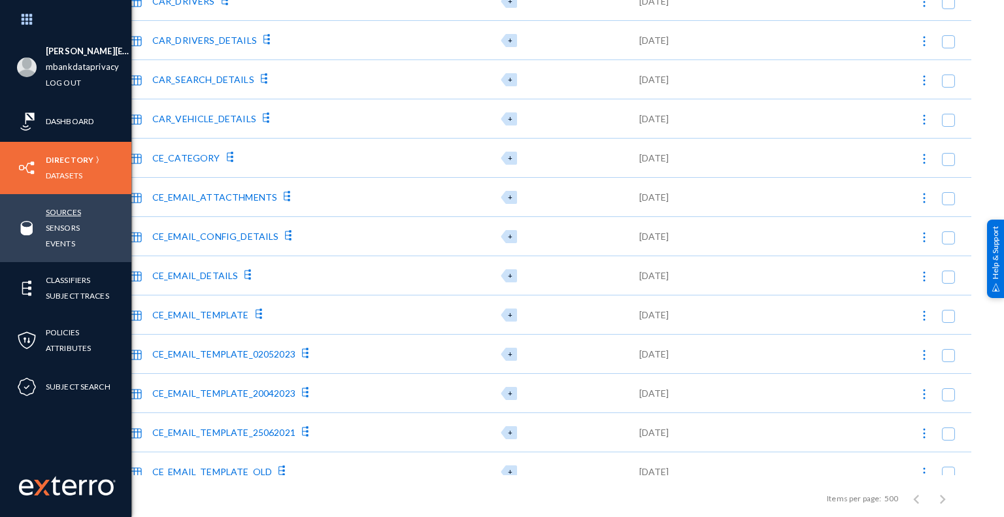
click at [74, 213] on link "Sources" at bounding box center [63, 212] width 35 height 15
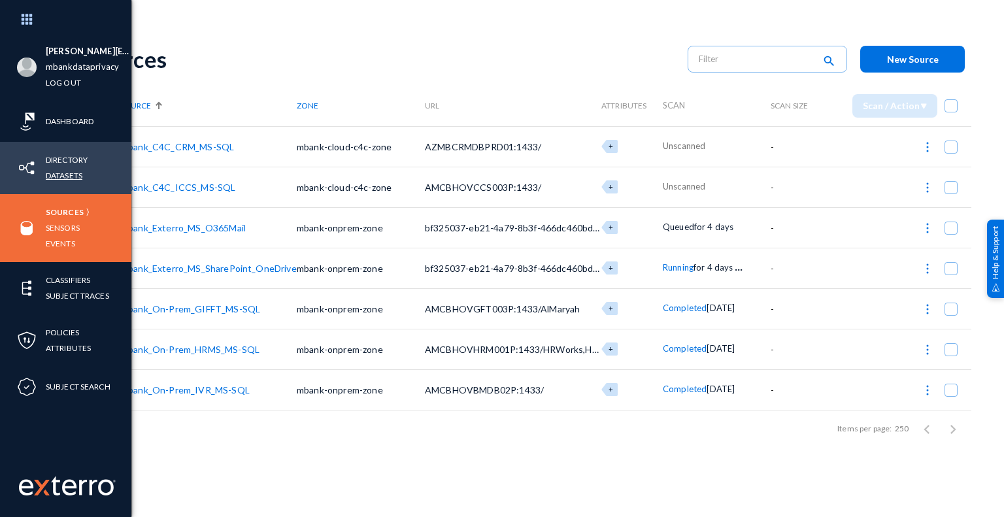
click at [68, 175] on link "Datasets" at bounding box center [64, 175] width 37 height 15
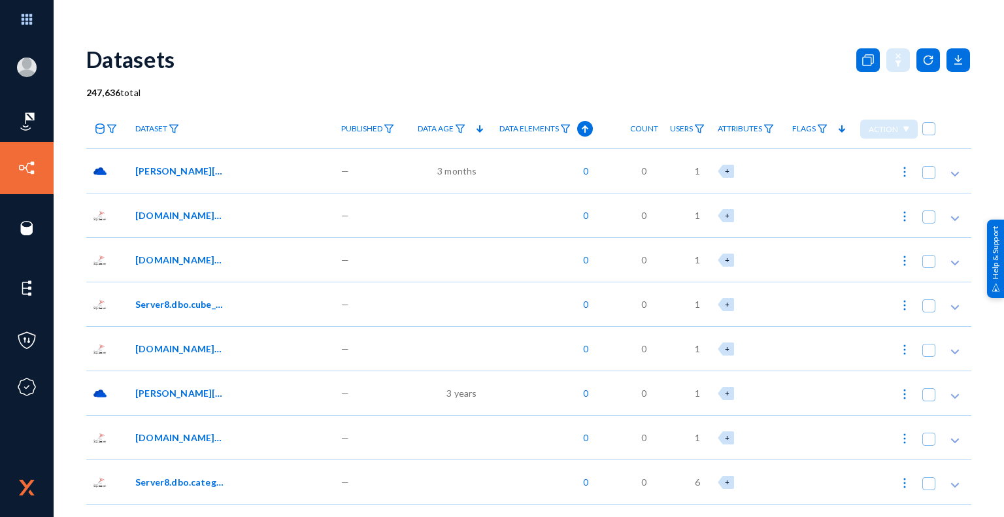
scroll to position [262, 0]
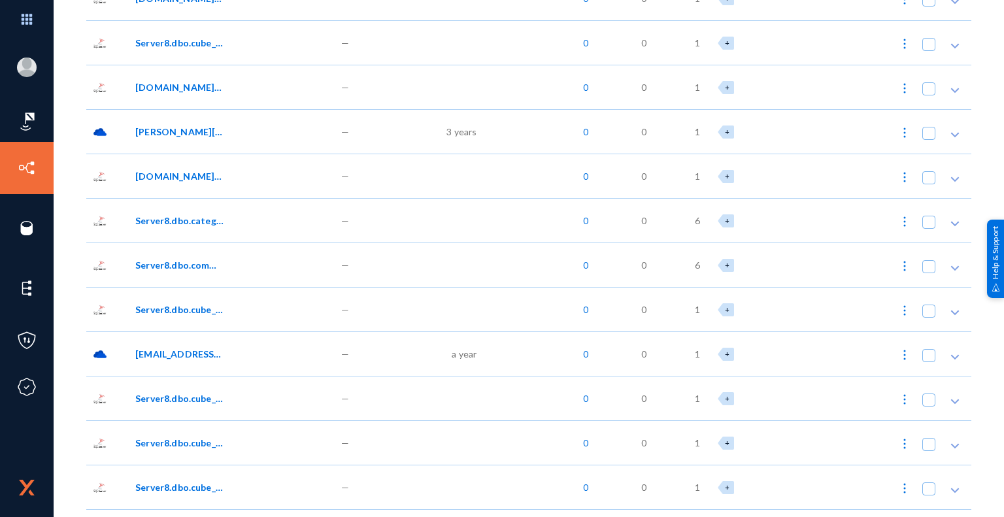
click at [179, 133] on span "[PERSON_NAME][EMAIL_ADDRESS][DOMAIN_NAME]:/OneDrive//Documents/aaa.pdf" at bounding box center [179, 132] width 88 height 14
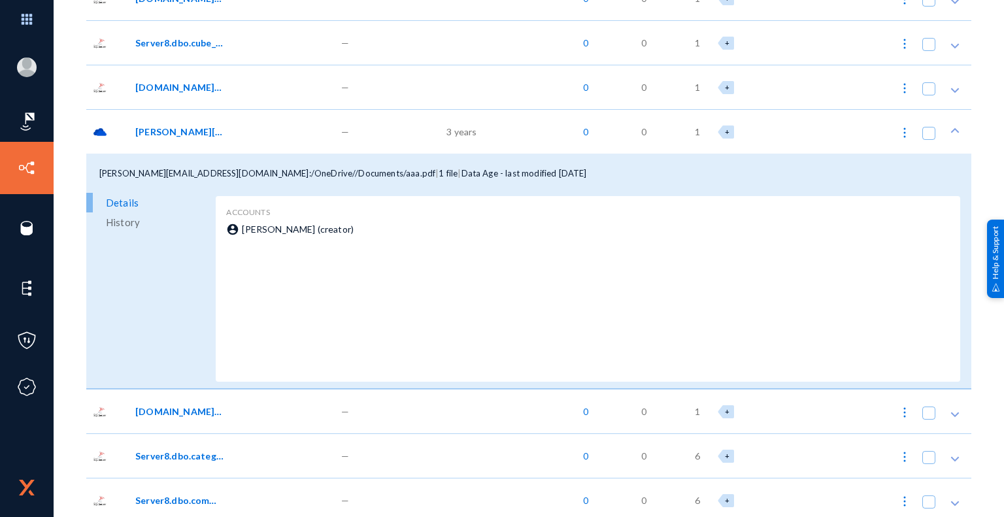
click at [192, 134] on span "[PERSON_NAME][EMAIL_ADDRESS][DOMAIN_NAME]:/OneDrive//Documents/aaa.pdf" at bounding box center [179, 132] width 88 height 14
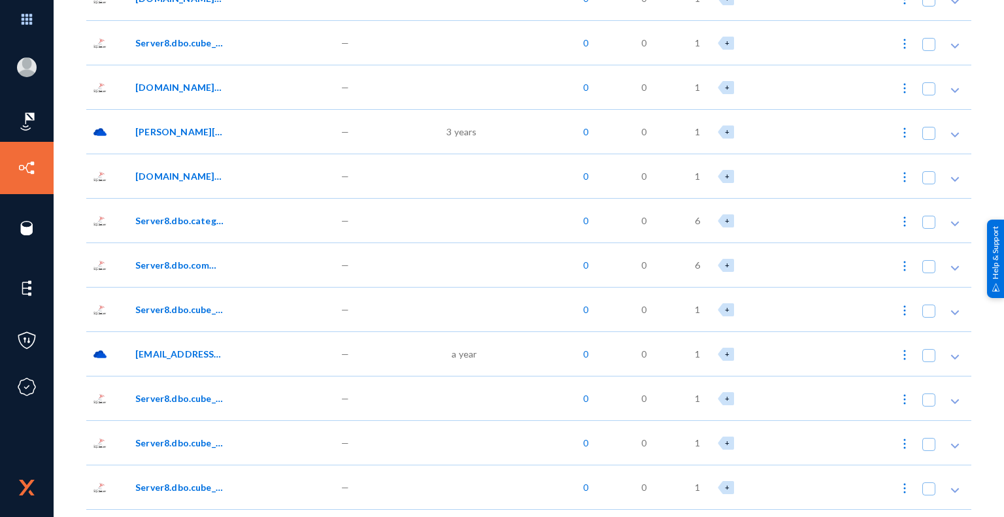
scroll to position [0, 0]
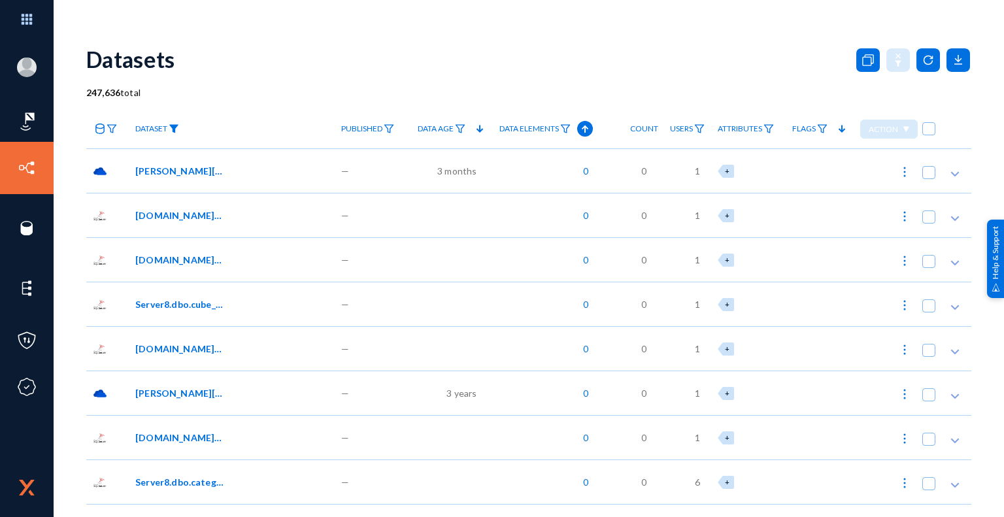
click at [175, 128] on img at bounding box center [174, 128] width 10 height 9
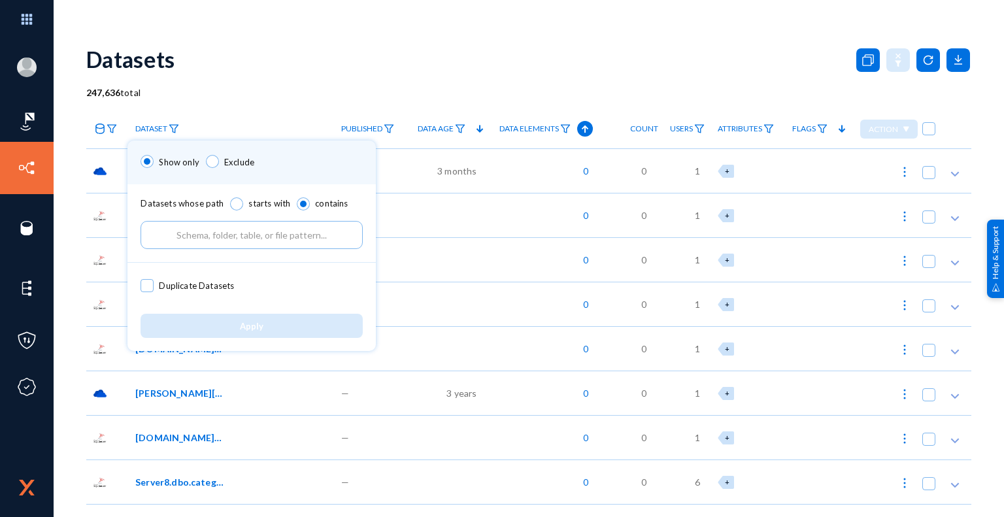
drag, startPoint x: 272, startPoint y: 94, endPoint x: 171, endPoint y: 112, distance: 102.4
click at [272, 94] on div at bounding box center [502, 258] width 1004 height 517
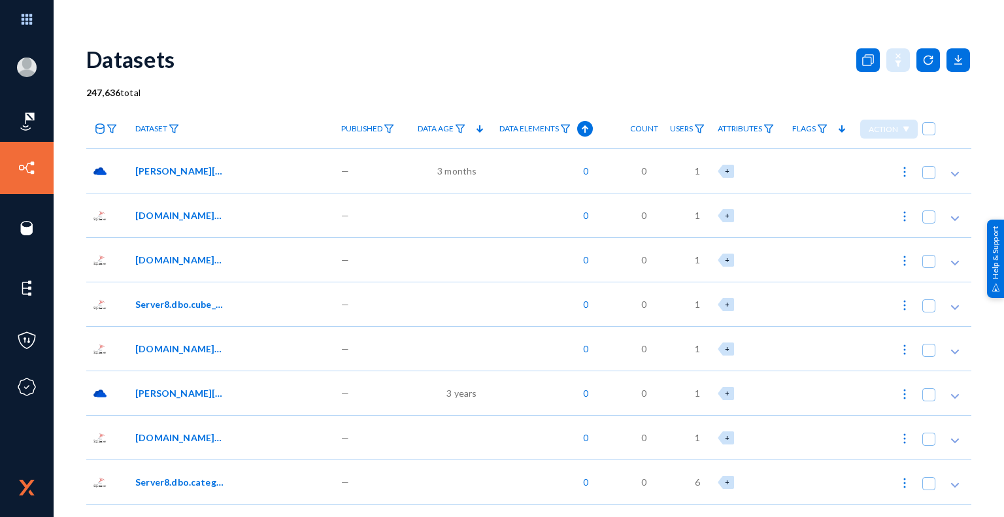
click at [99, 126] on icon at bounding box center [100, 129] width 10 height 10
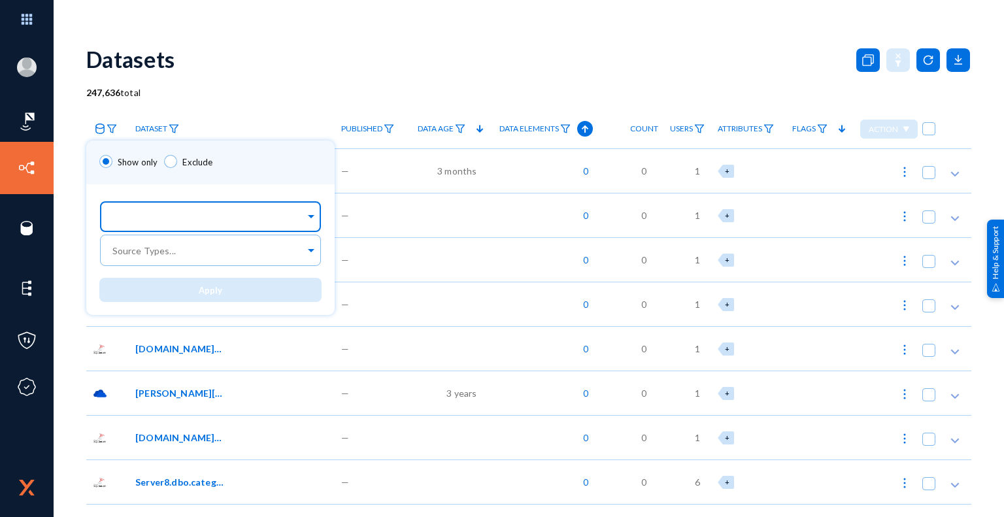
click at [173, 218] on input "text" at bounding box center [208, 219] width 196 height 12
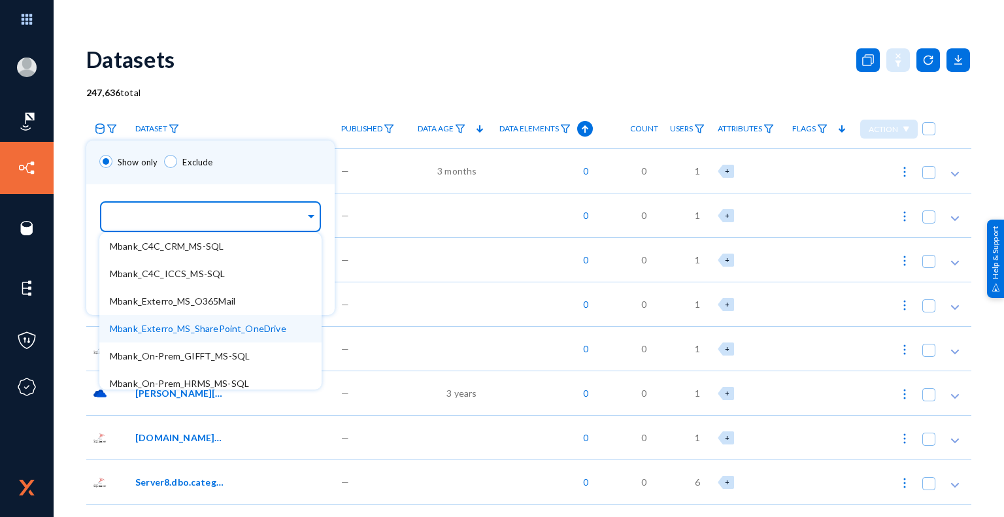
click at [264, 331] on span "Mbank_Exterro_MS_SharePoint_OneDrive" at bounding box center [198, 328] width 177 height 11
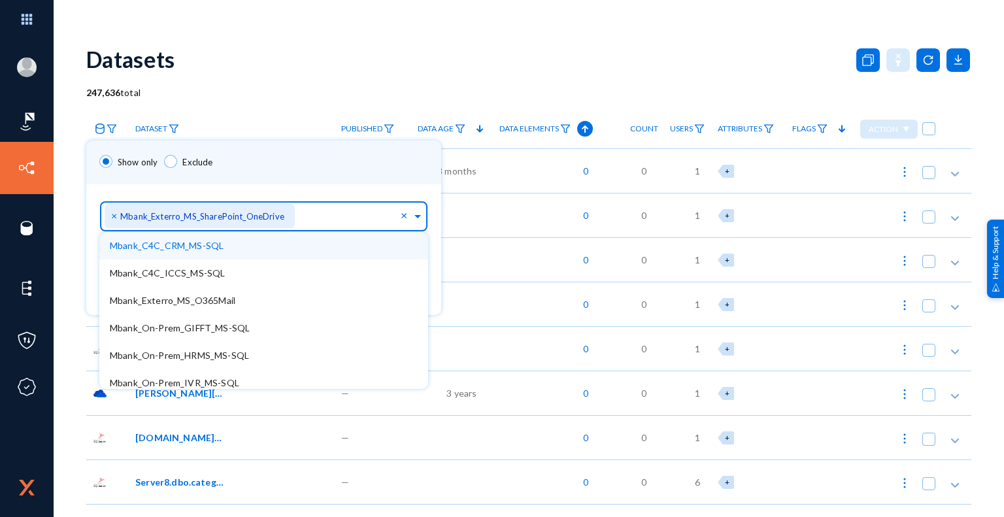
click at [343, 174] on div "Show only Exclude" at bounding box center [263, 163] width 355 height 44
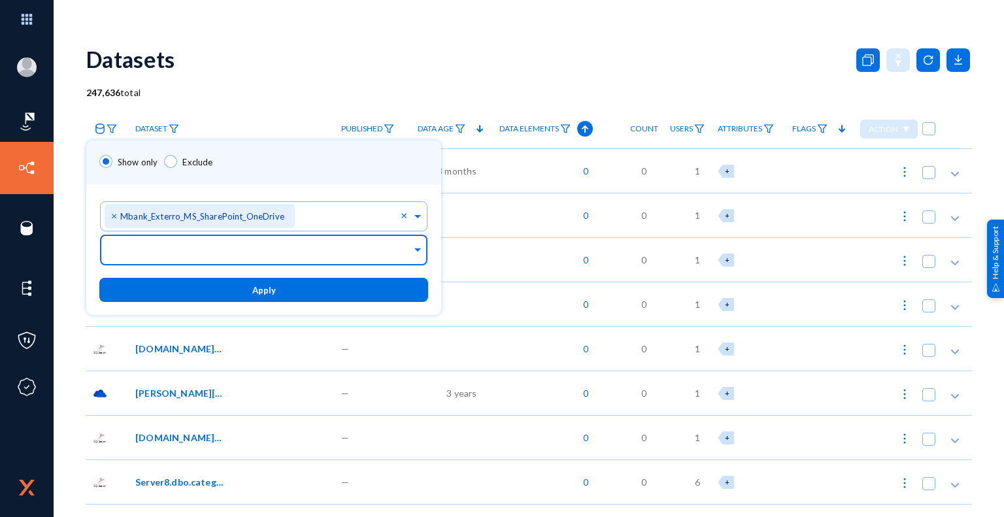
click at [238, 256] on input "text" at bounding box center [261, 252] width 302 height 12
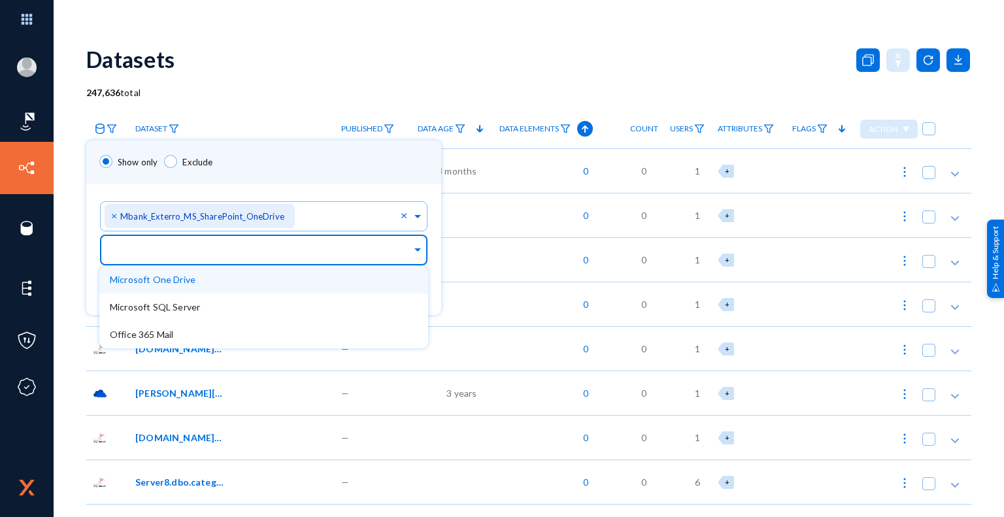
click at [190, 284] on span "Microsoft One Drive" at bounding box center [153, 279] width 86 height 11
click at [351, 177] on div "Show only Exclude" at bounding box center [263, 163] width 355 height 44
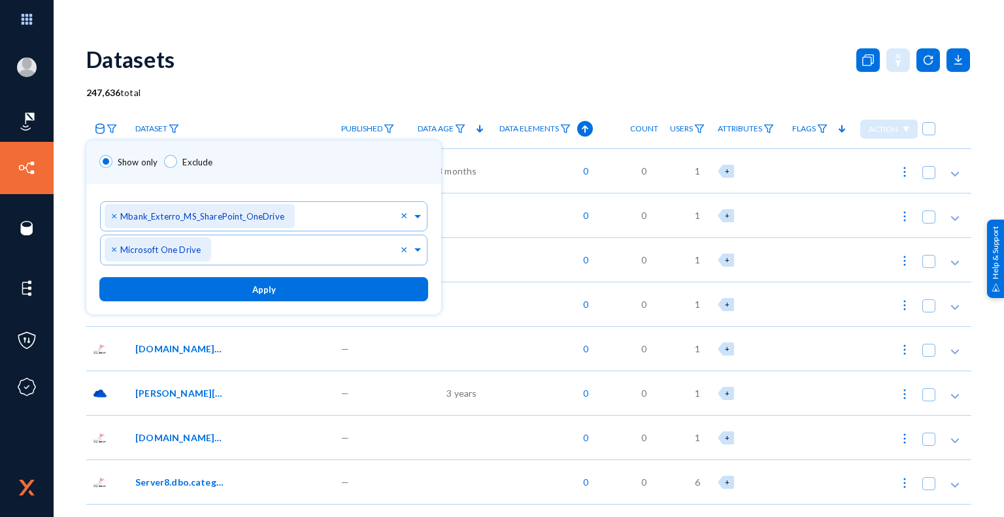
click at [267, 294] on span "Apply" at bounding box center [264, 289] width 24 height 10
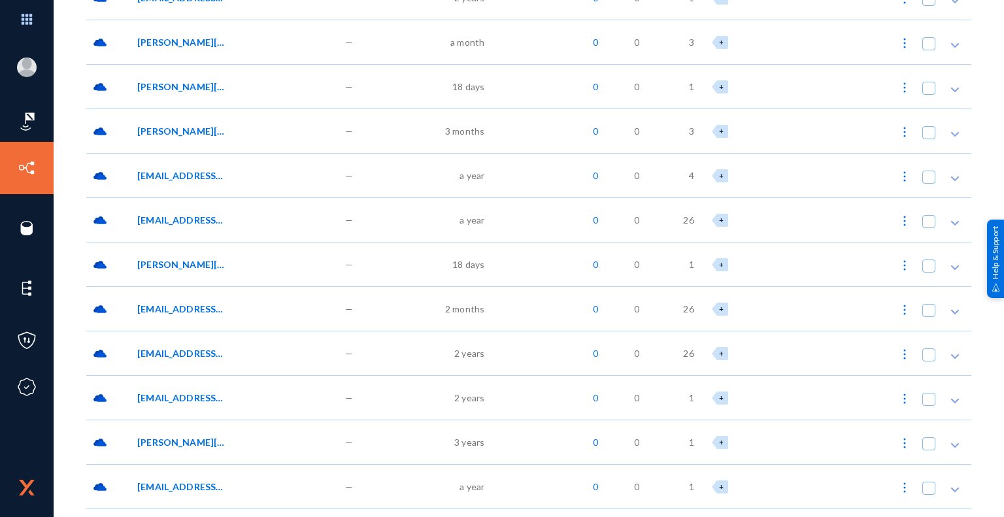
scroll to position [719, 0]
click at [150, 305] on span "[EMAIL_ADDRESS][DOMAIN_NAME]:/OneDrive//Corporate Onboarding Scans/[PERSON_NAME…" at bounding box center [181, 309] width 88 height 14
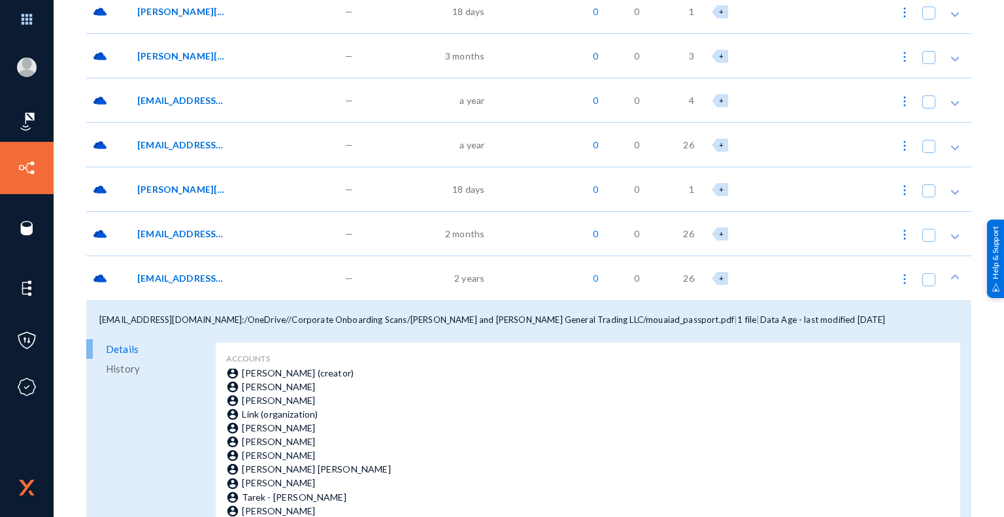
scroll to position [850, 0]
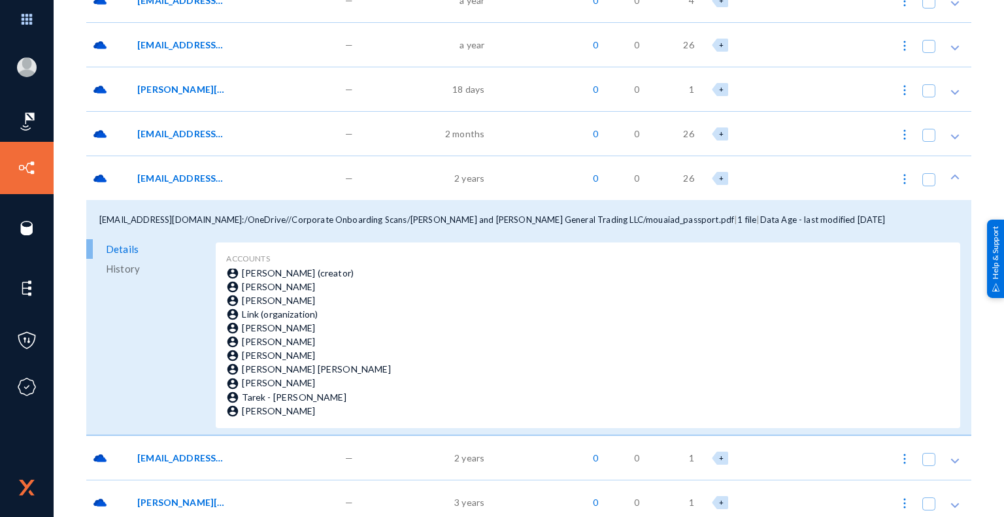
click at [186, 178] on span "[EMAIL_ADDRESS][DOMAIN_NAME]:/OneDrive//Corporate Onboarding Scans/[PERSON_NAME…" at bounding box center [181, 178] width 88 height 14
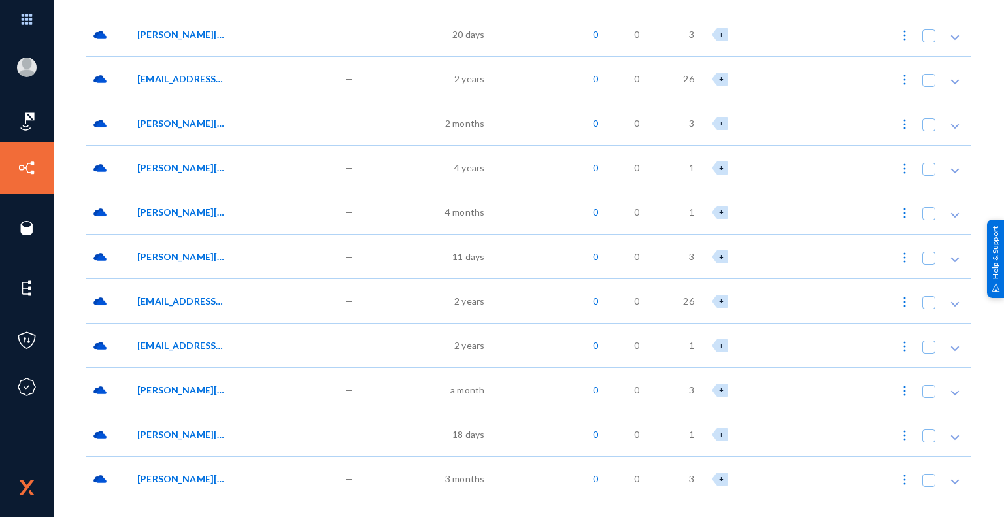
scroll to position [0, 0]
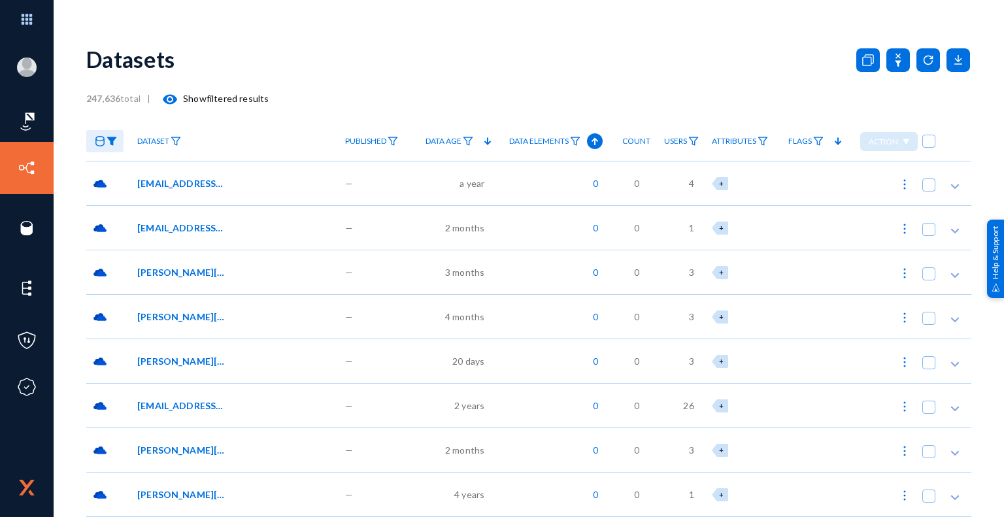
click at [206, 184] on span "aramex-01@mbankuae.com:/OneDrive//Office Lens/PROFILE PICTURE .pdf" at bounding box center [181, 184] width 88 height 14
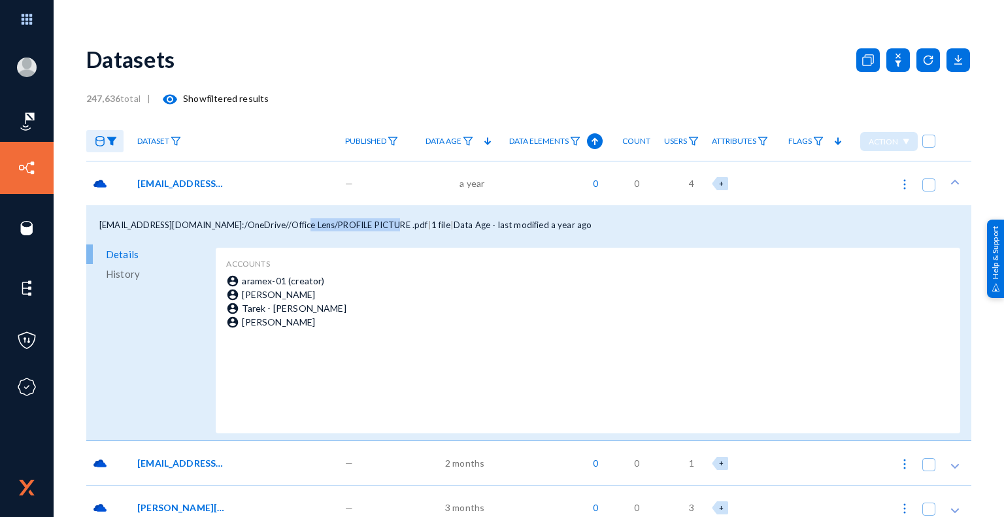
drag, startPoint x: 298, startPoint y: 222, endPoint x: 385, endPoint y: 220, distance: 86.3
click at [385, 220] on span "aramex-01@mbankuae.com:/OneDrive//Office Lens/PROFILE PICTURE .pdf" at bounding box center [263, 225] width 329 height 10
click at [331, 231] on div "aramex-01@mbankuae.com:/OneDrive//Office Lens/PROFILE PICTURE .pdf | 1 file | D…" at bounding box center [528, 224] width 885 height 39
click at [197, 182] on span "aramex-01@mbankuae.com:/OneDrive//Office Lens/PROFILE PICTURE .pdf" at bounding box center [181, 184] width 88 height 14
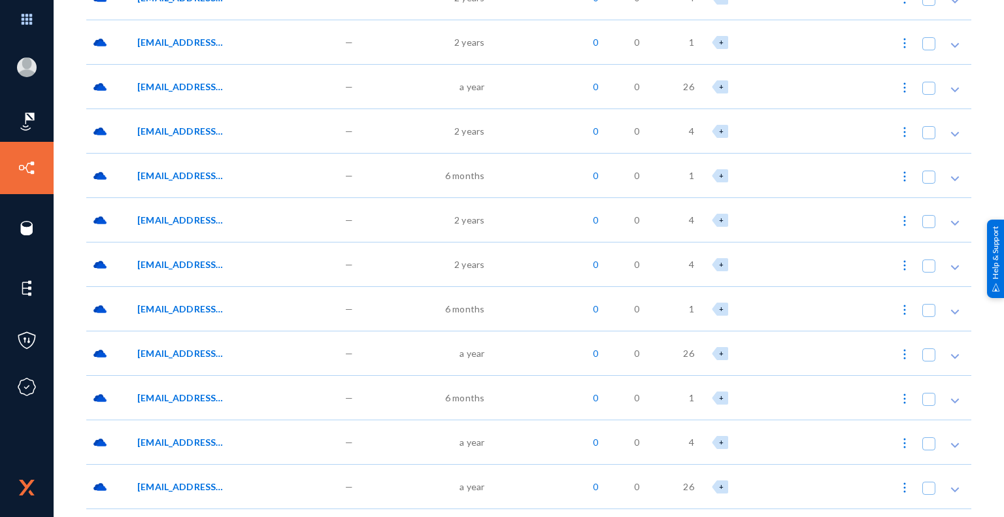
scroll to position [4120, 0]
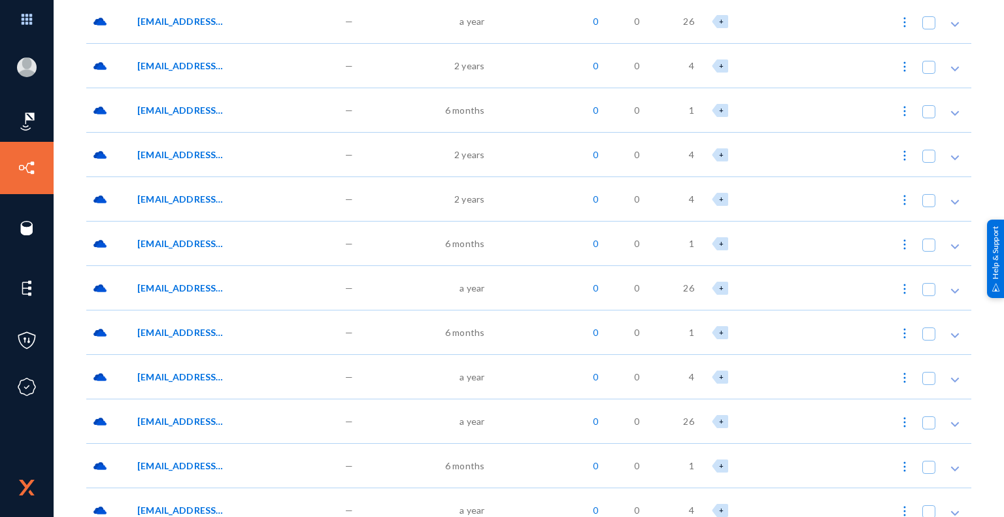
click at [198, 378] on span "aramex-01@mbankuae.com:/OneDrive//Office Lens/OFFICE PICTURE 4.pdf" at bounding box center [181, 377] width 88 height 14
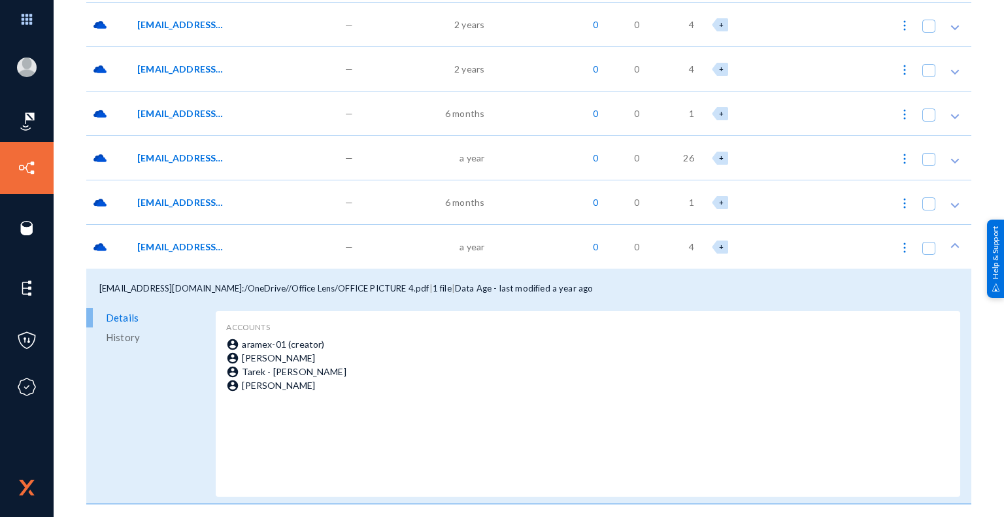
scroll to position [4316, 0]
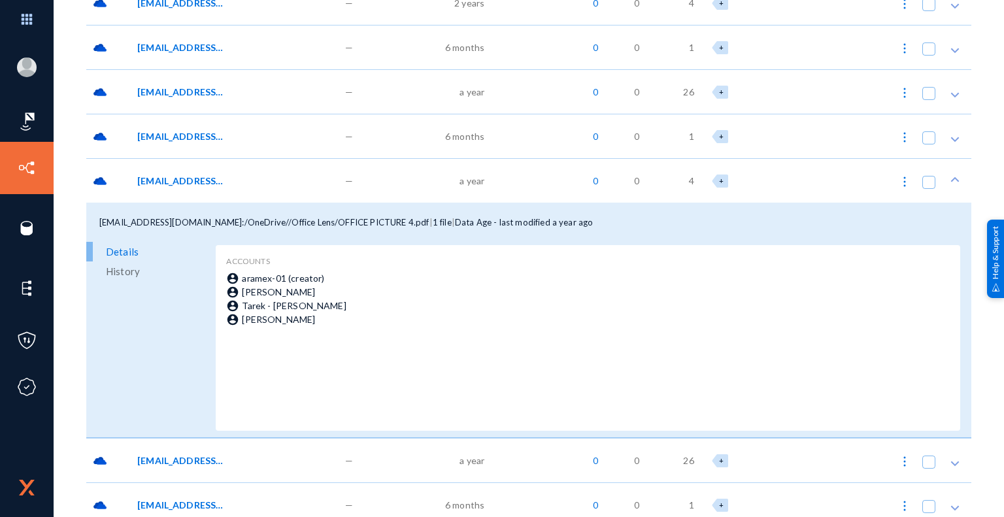
click at [186, 178] on span "aramex-01@mbankuae.com:/OneDrive//Office Lens/OFFICE PICTURE 4.pdf" at bounding box center [181, 181] width 88 height 14
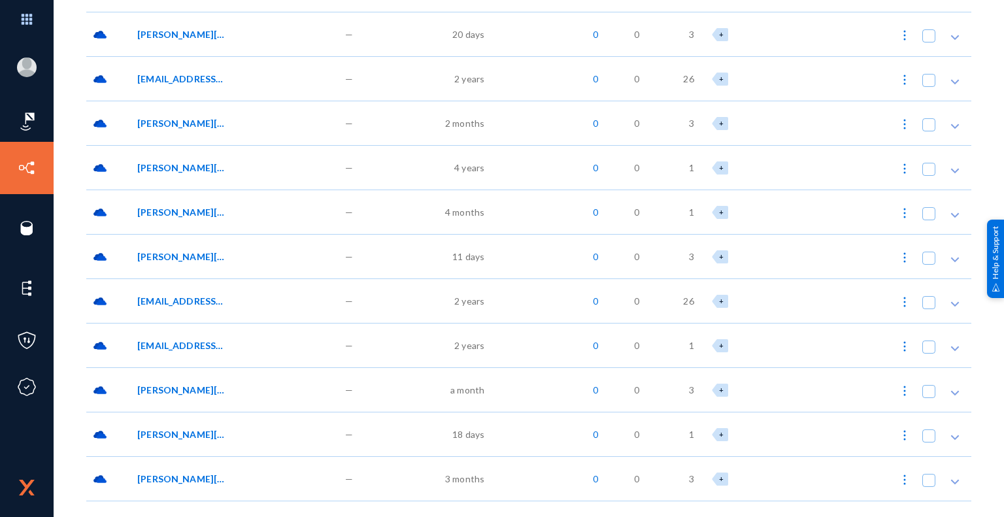
scroll to position [0, 0]
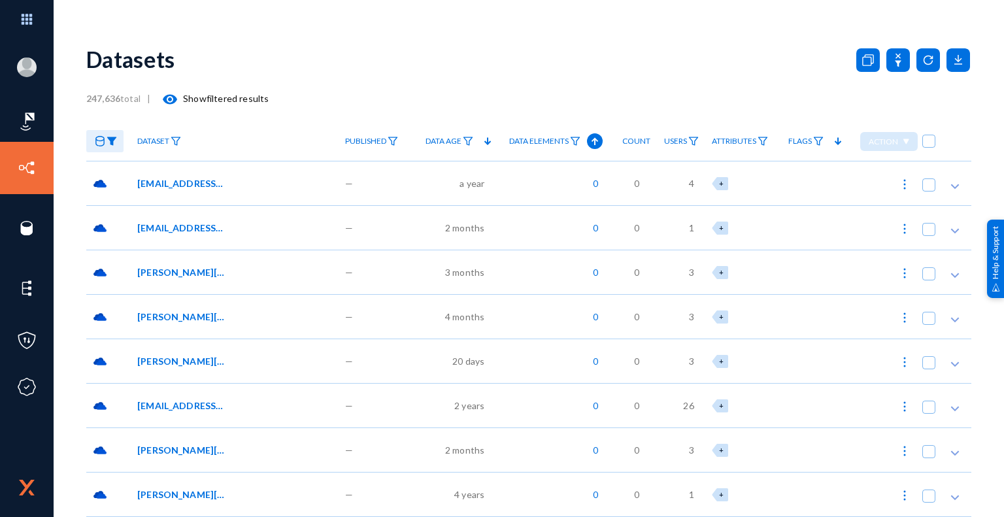
click at [171, 99] on mat-icon "visibility" at bounding box center [170, 100] width 16 height 16
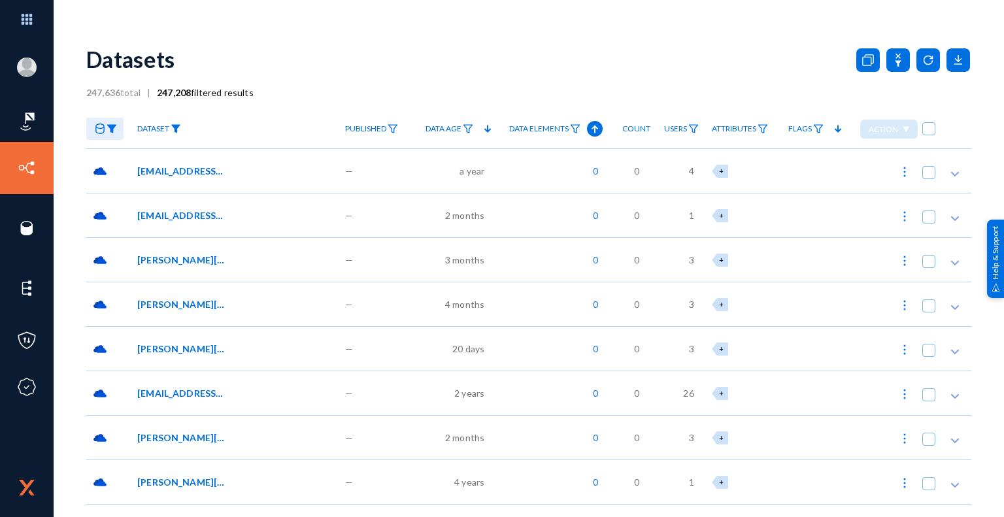
click at [174, 126] on img at bounding box center [176, 128] width 10 height 9
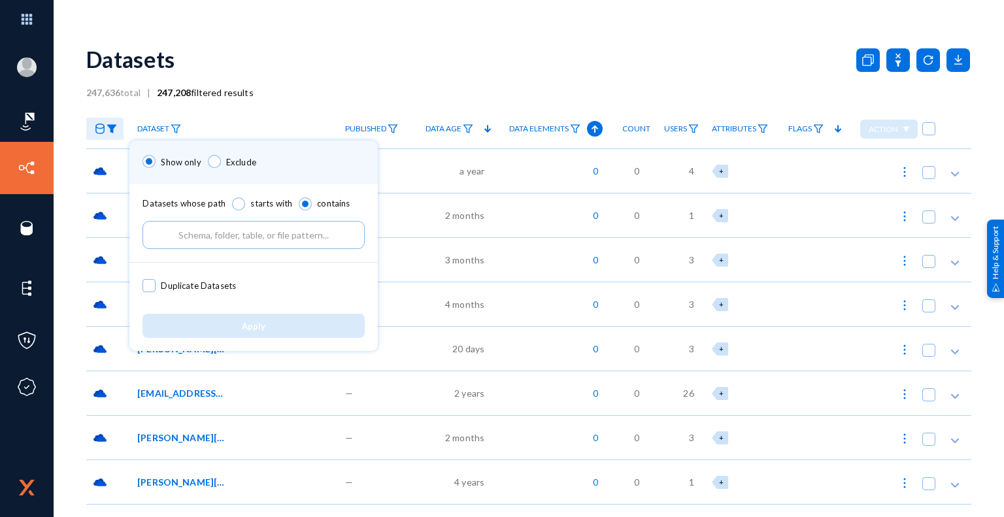
click at [207, 237] on input "text" at bounding box center [254, 235] width 222 height 28
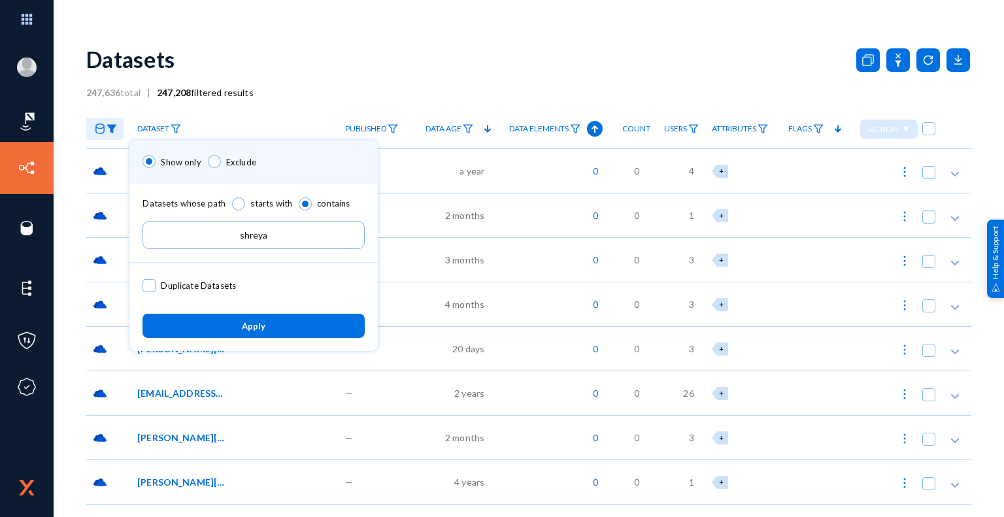
type input "shreya"
click at [266, 328] on button "Apply" at bounding box center [254, 326] width 222 height 24
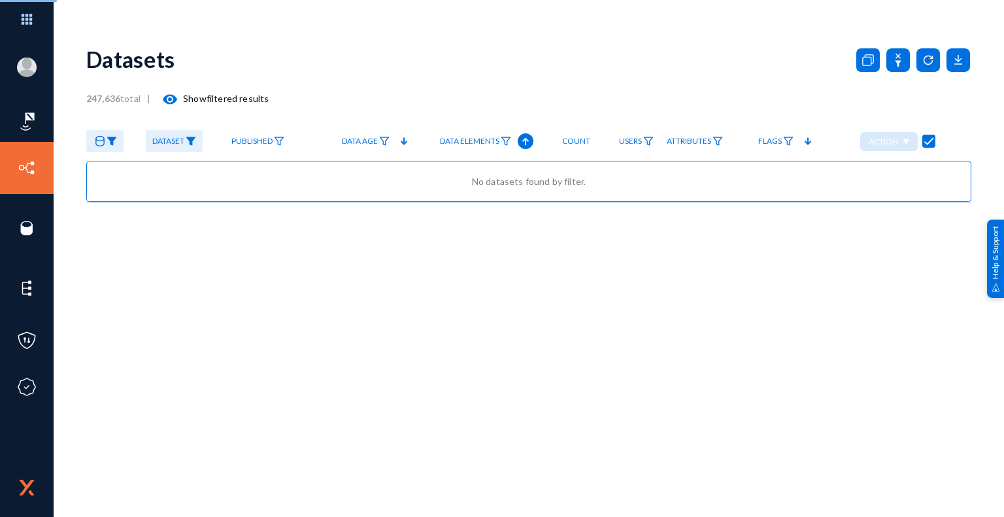
checkbox input "true"
click at [190, 139] on img at bounding box center [191, 141] width 10 height 9
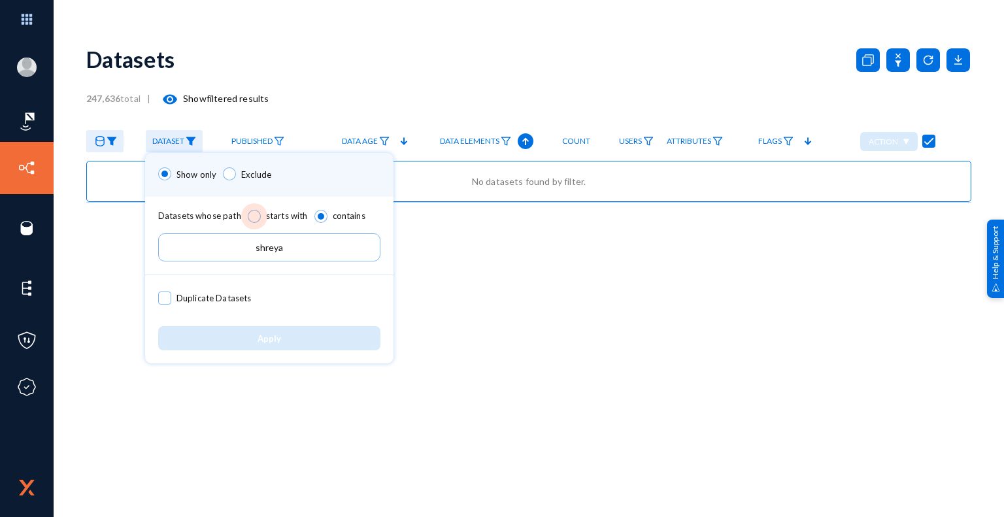
click at [248, 216] on span at bounding box center [254, 216] width 13 height 13
click at [248, 216] on input "starts with" at bounding box center [254, 216] width 13 height 13
radio input "true"
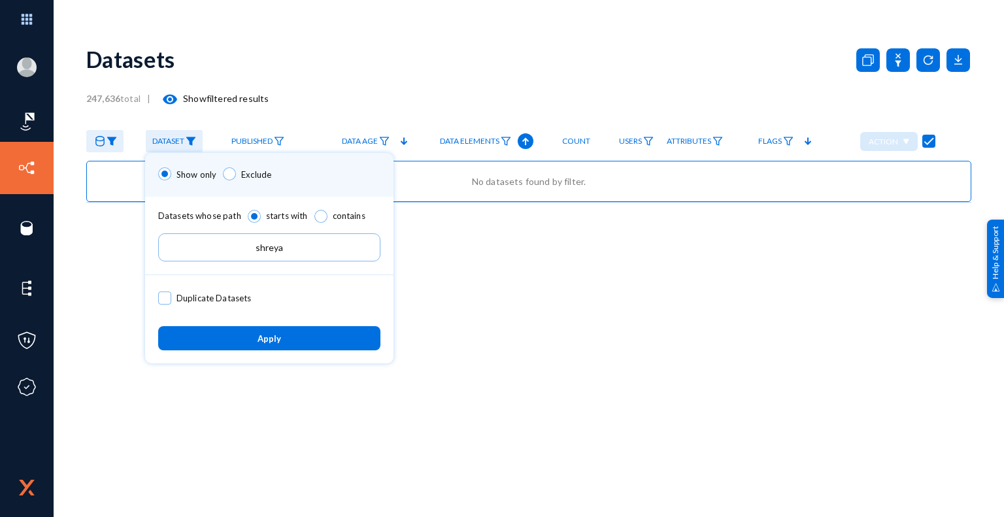
click at [274, 335] on span "Apply" at bounding box center [270, 339] width 24 height 10
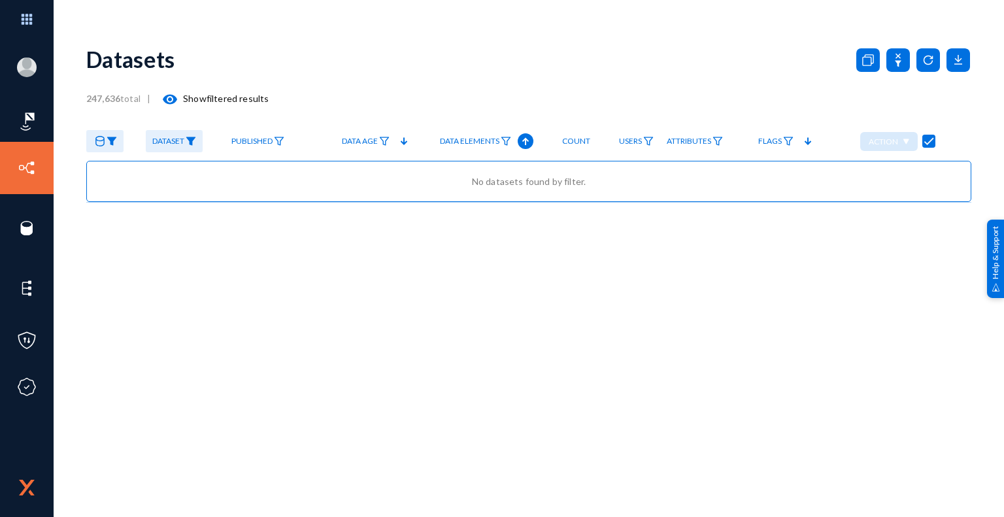
click at [173, 101] on mat-icon "visibility" at bounding box center [170, 100] width 16 height 16
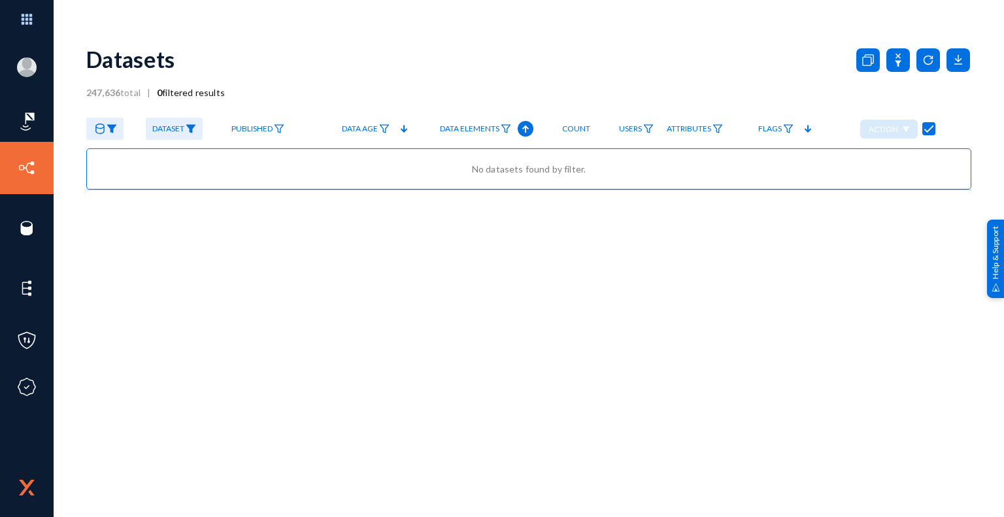
click at [192, 130] on img at bounding box center [191, 128] width 10 height 9
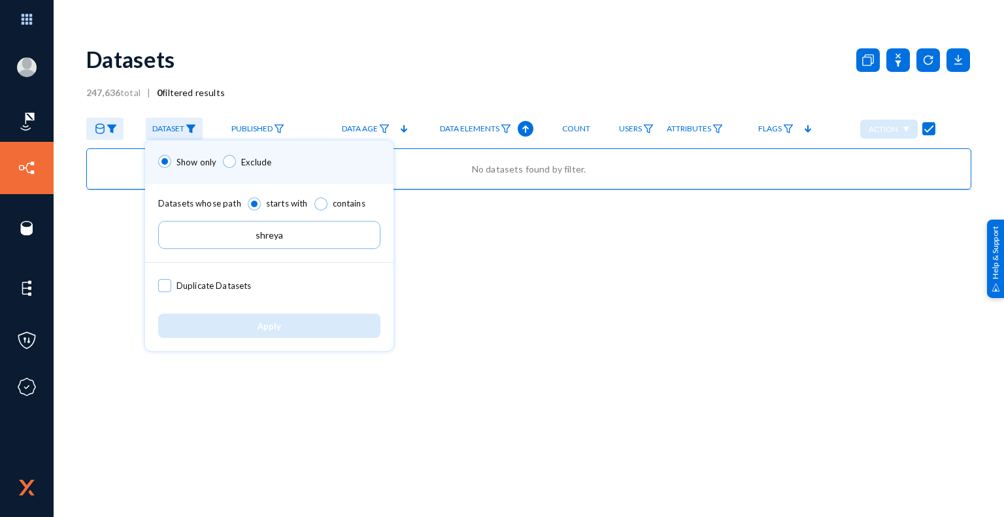
drag, startPoint x: 293, startPoint y: 233, endPoint x: 246, endPoint y: 238, distance: 47.4
click at [246, 238] on input "shreya" at bounding box center [269, 235] width 222 height 28
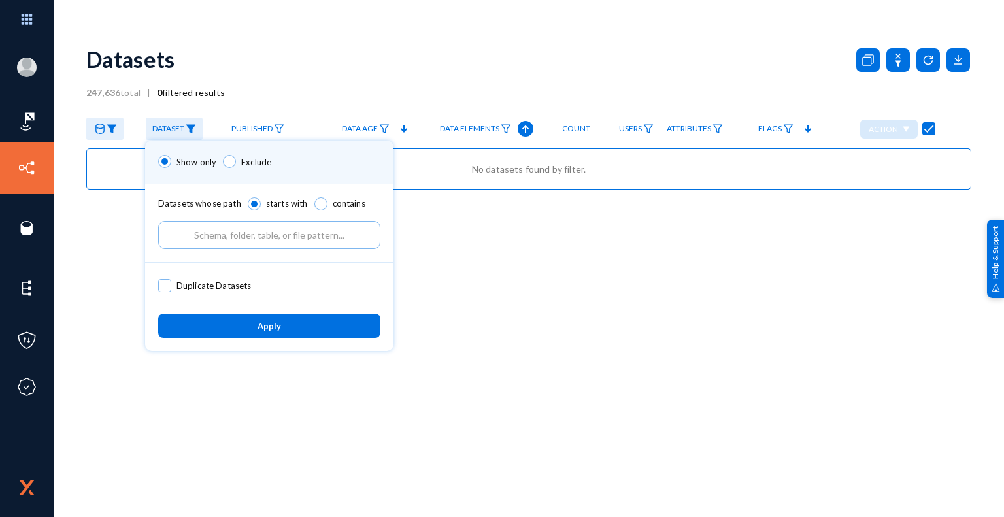
click at [492, 308] on div at bounding box center [502, 258] width 1004 height 517
type input "shreya"
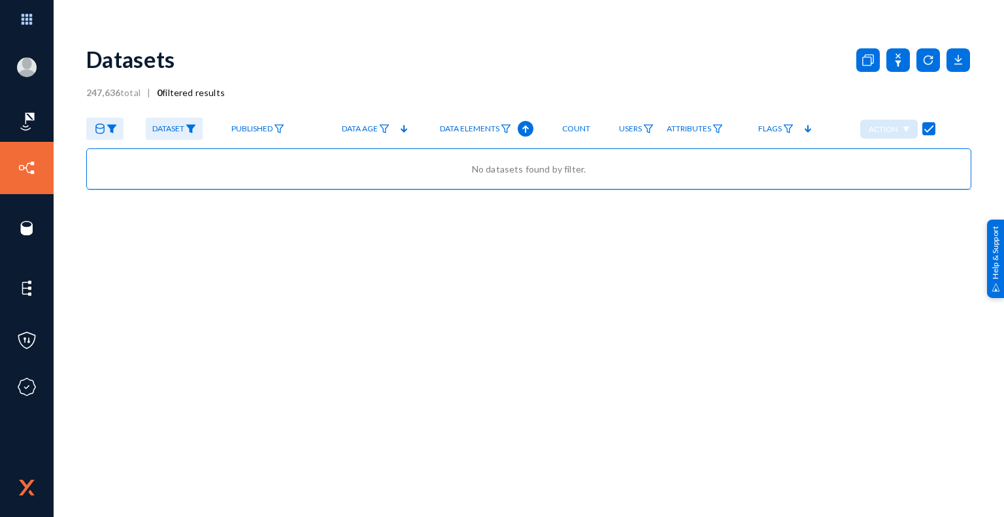
click at [193, 133] on img at bounding box center [191, 128] width 10 height 9
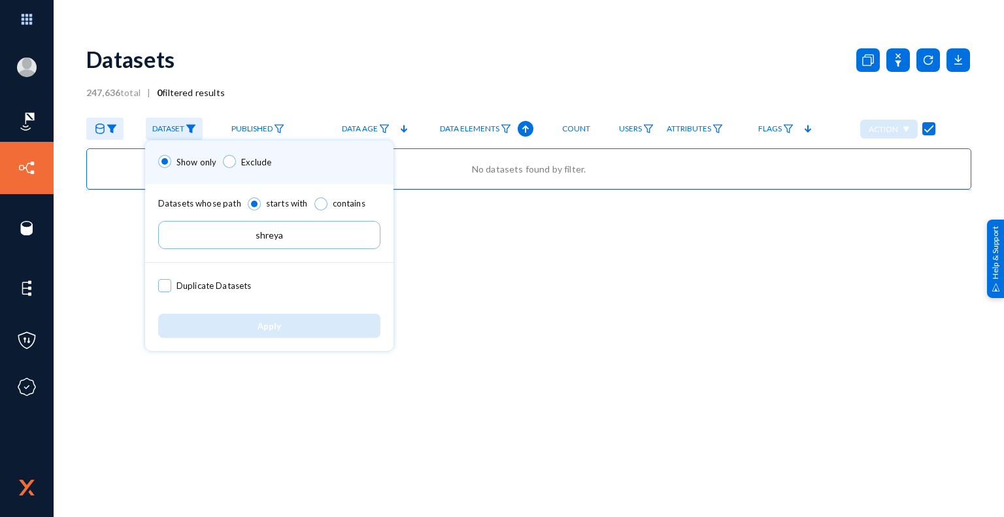
click at [319, 232] on input "shreya" at bounding box center [269, 235] width 222 height 28
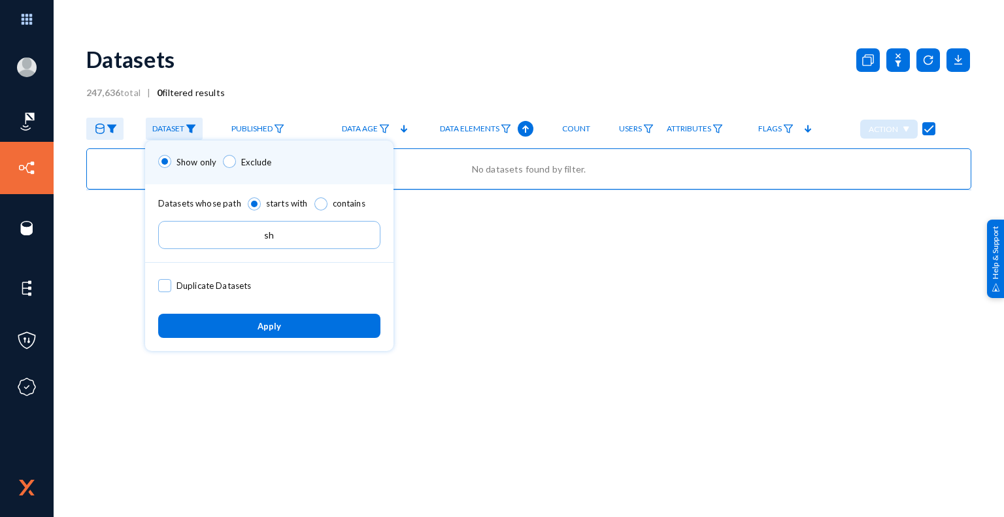
type input "s"
click at [280, 325] on span "Apply" at bounding box center [270, 326] width 24 height 10
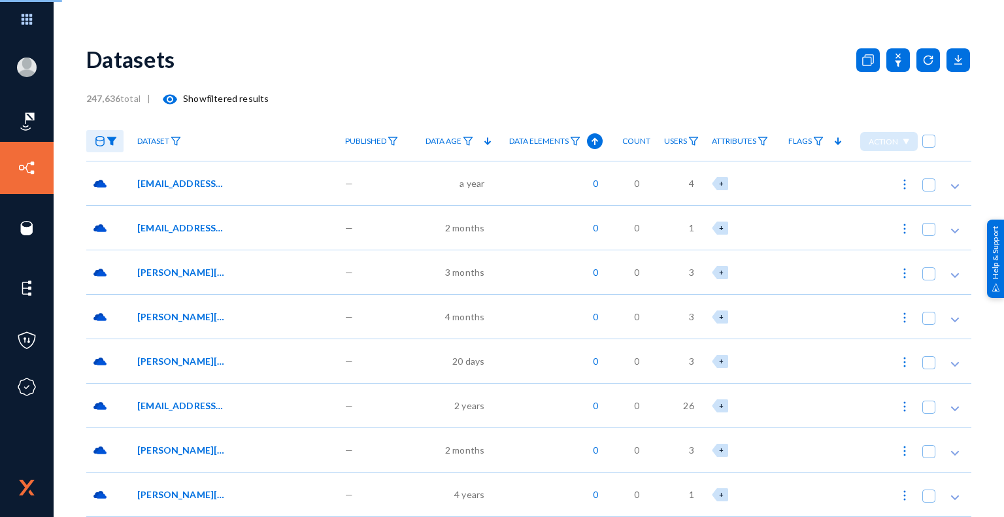
checkbox input "false"
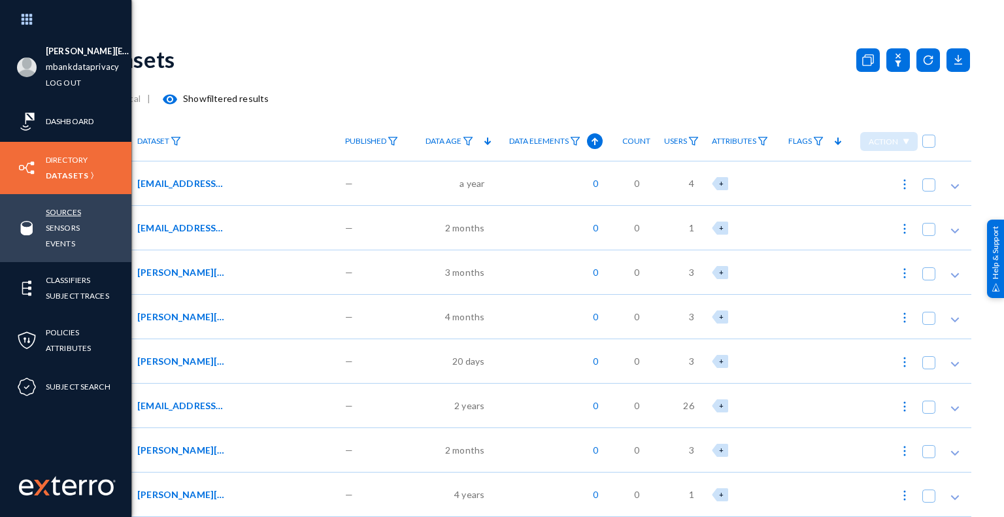
click at [67, 213] on link "Sources" at bounding box center [63, 212] width 35 height 15
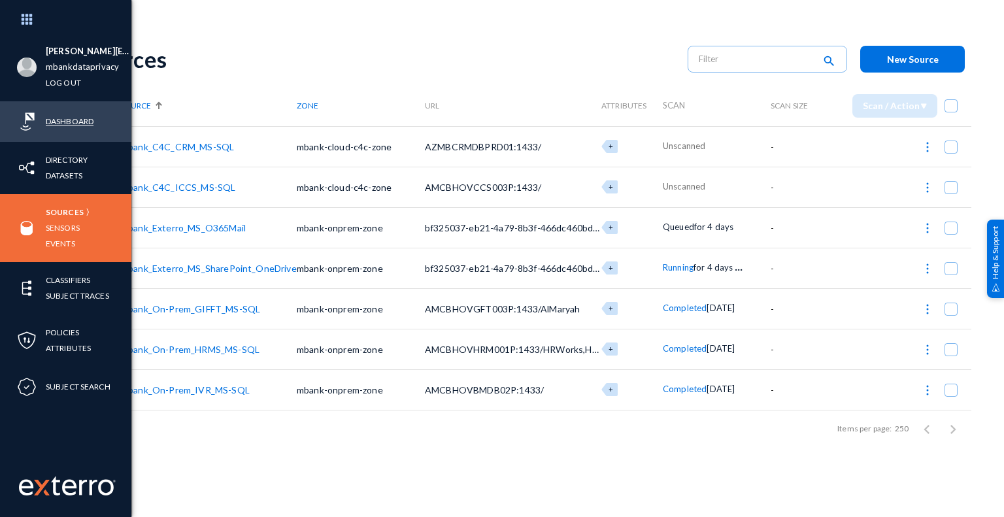
click at [84, 120] on link "Dashboard" at bounding box center [70, 121] width 48 height 15
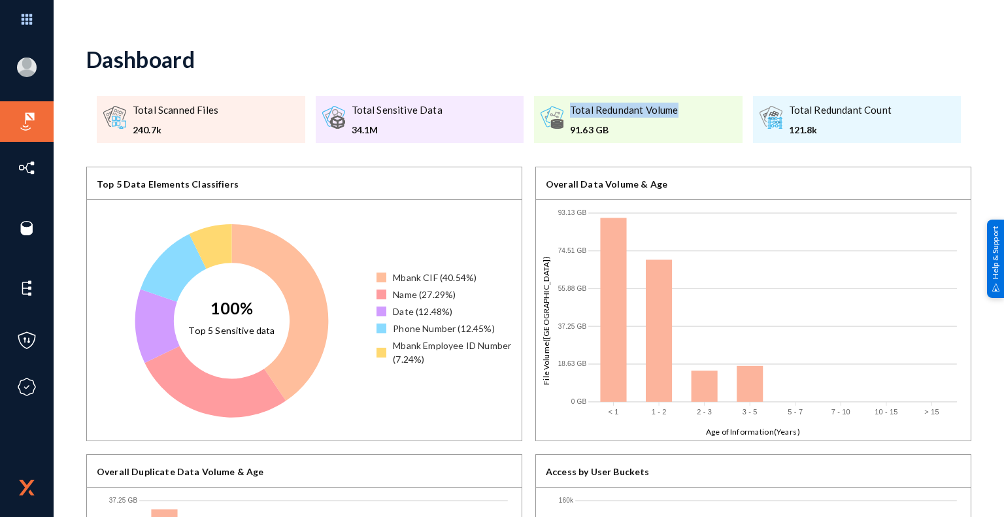
drag, startPoint x: 680, startPoint y: 109, endPoint x: 565, endPoint y: 107, distance: 115.1
click at [565, 107] on div ".a{fill:#84d63b;}.b{fill:#999;}.c{fill:#666;} Total Redundant Volume 91.63 GB" at bounding box center [638, 119] width 209 height 47
copy div "Total Redundant Volume"
drag, startPoint x: 894, startPoint y: 111, endPoint x: 785, endPoint y: 114, distance: 108.6
click at [785, 114] on div ".a{fill:#f57c00;}.b{fill:#46bcf0;}.c{fill:#999;}.d{fill:#666;} Total Redundant …" at bounding box center [857, 119] width 209 height 47
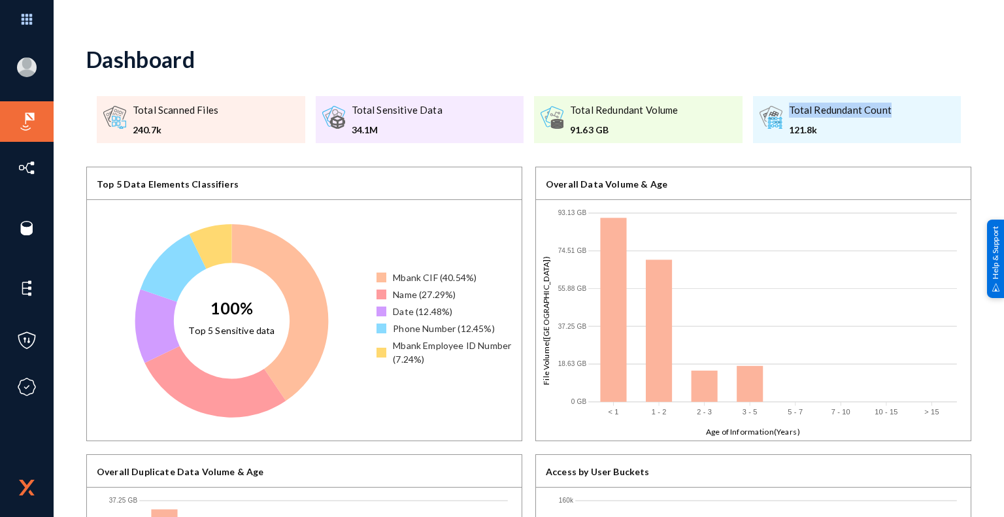
copy div "Total Redundant Count"
drag, startPoint x: 165, startPoint y: 128, endPoint x: 133, endPoint y: 109, distance: 36.3
click at [133, 109] on div "Total Scanned Files 240.7k" at bounding box center [176, 120] width 86 height 34
copy div "Total Scanned Files 240.7k"
drag, startPoint x: 824, startPoint y: 129, endPoint x: 779, endPoint y: 115, distance: 47.4
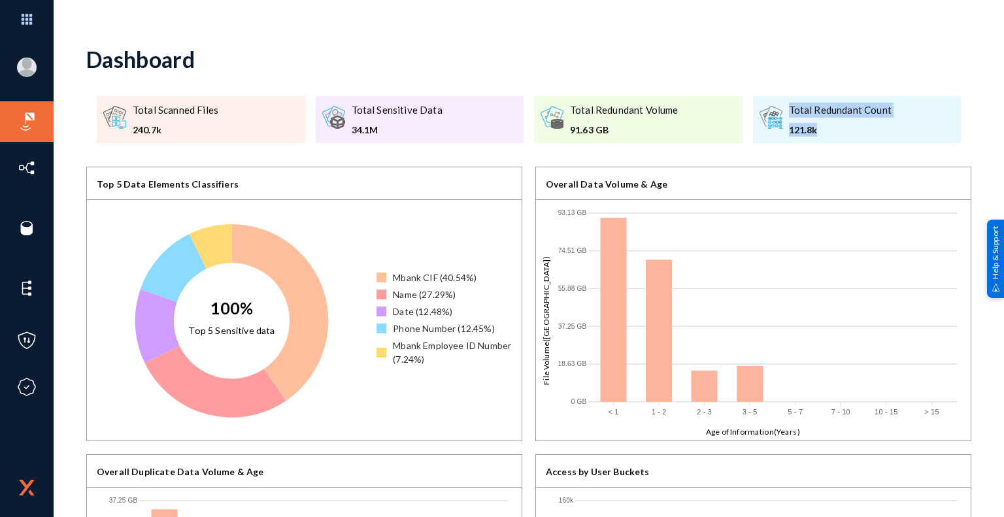
click at [779, 115] on div ".a{fill:#f57c00;}.b{fill:#46bcf0;}.c{fill:#999;}.d{fill:#666;} Total Redundant …" at bounding box center [857, 119] width 209 height 47
copy div "Total Redundant Count 121.8k"
drag, startPoint x: 613, startPoint y: 126, endPoint x: 570, endPoint y: 111, distance: 45.5
click at [570, 111] on div "Total Redundant Volume 91.63 GB" at bounding box center [624, 120] width 109 height 34
copy div "Total Redundant Volume 91.63 GB"
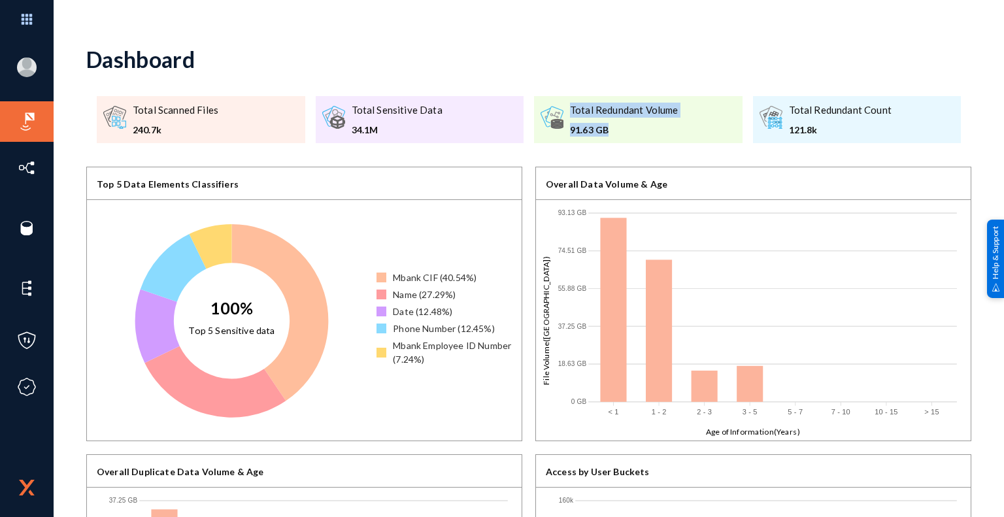
click at [643, 145] on div ".a{fill:none;stroke:#666;stroke-linecap:round;stroke-linejoin:round;stroke-widt…" at bounding box center [528, 120] width 885 height 68
click at [570, 49] on div "Dashboard" at bounding box center [528, 59] width 885 height 53
